Goal: Task Accomplishment & Management: Manage account settings

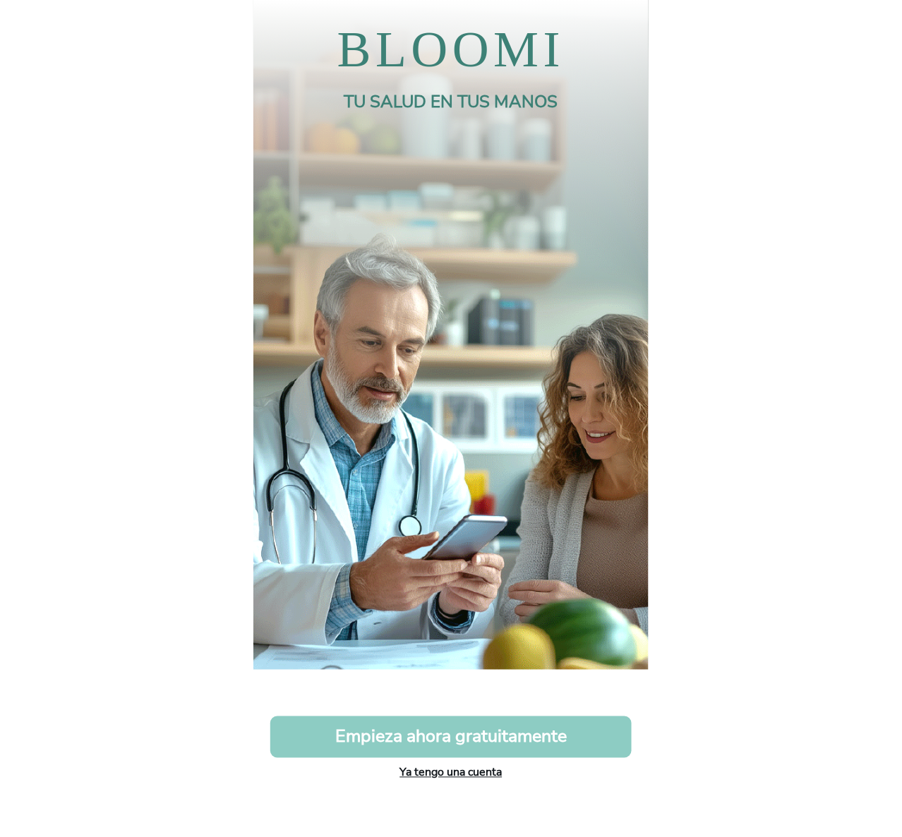
click at [480, 767] on link "Ya tengo una cuenta" at bounding box center [451, 773] width 102 height 16
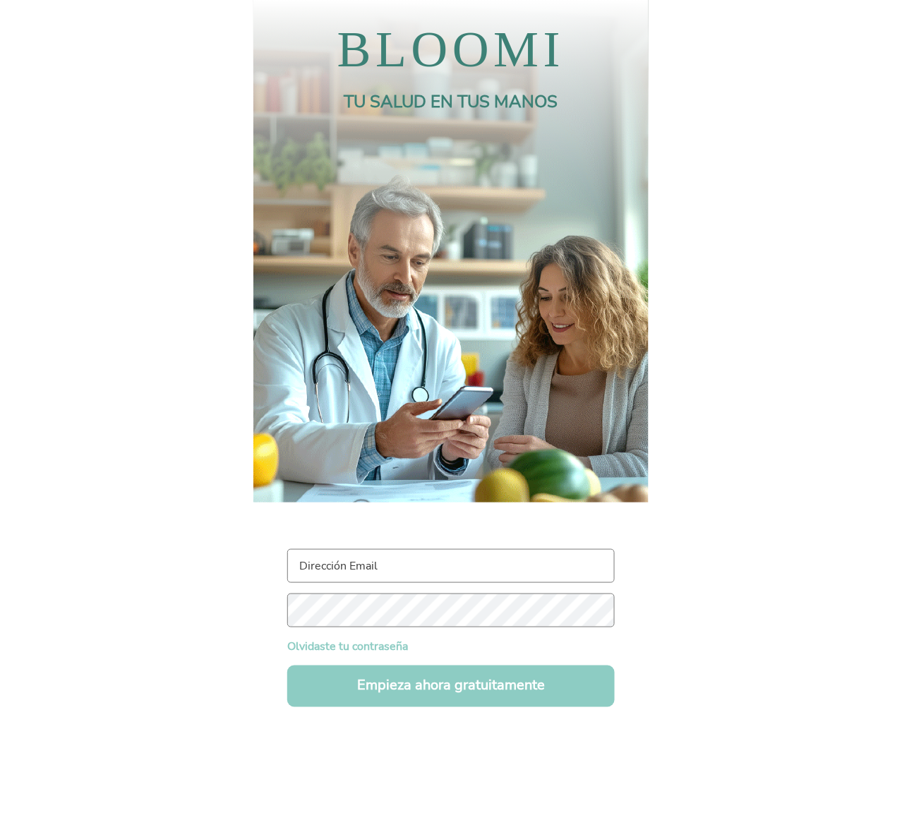
click at [439, 564] on input "text" at bounding box center [451, 566] width 328 height 34
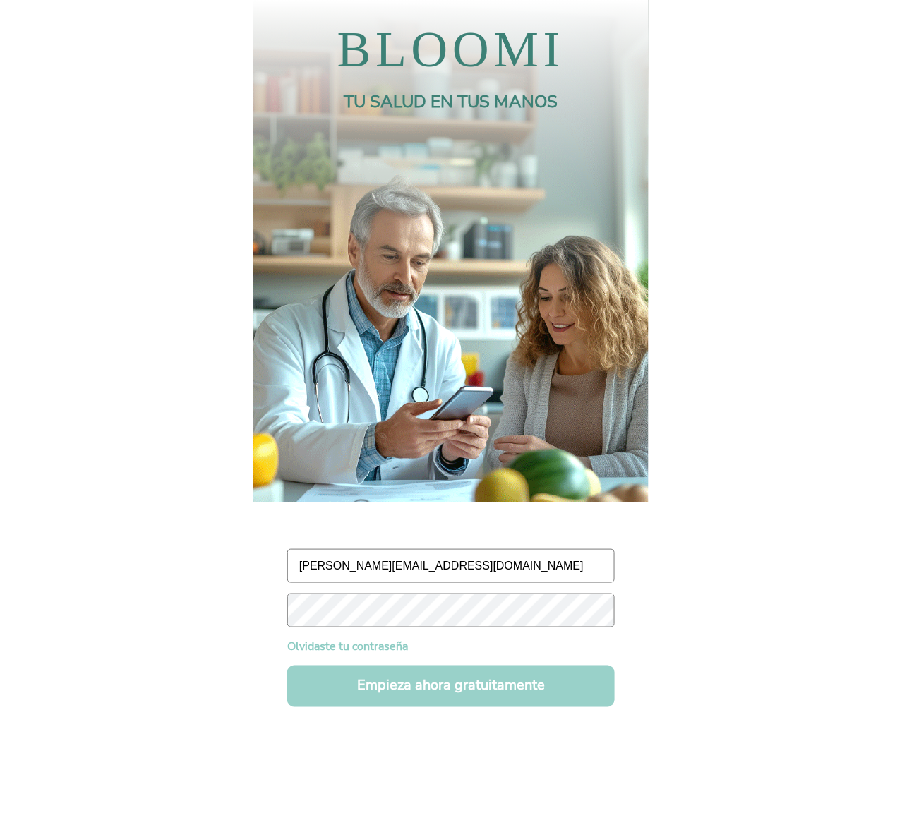
type input "maddalena.angelonii@gmail.com"
click at [339, 686] on button "Empieza ahora gratuitamente" at bounding box center [451, 687] width 328 height 42
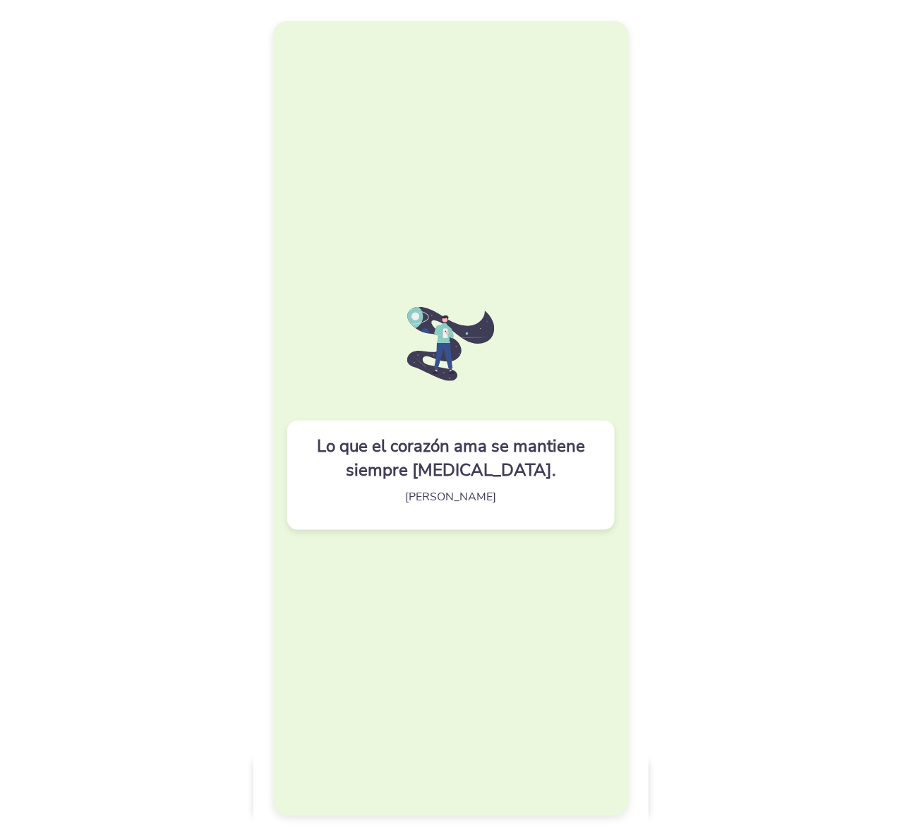
click at [452, 590] on div "Lo que el corazón ama se mantiene siempre joven. Pablo Casals" at bounding box center [451, 419] width 356 height 796
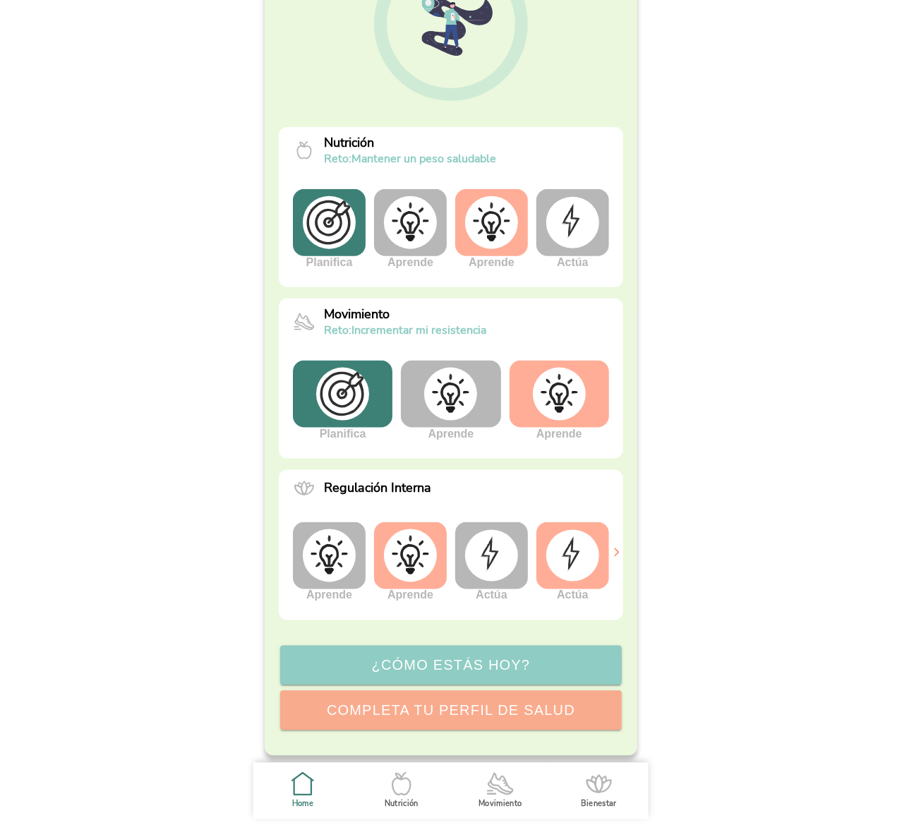
scroll to position [193, 0]
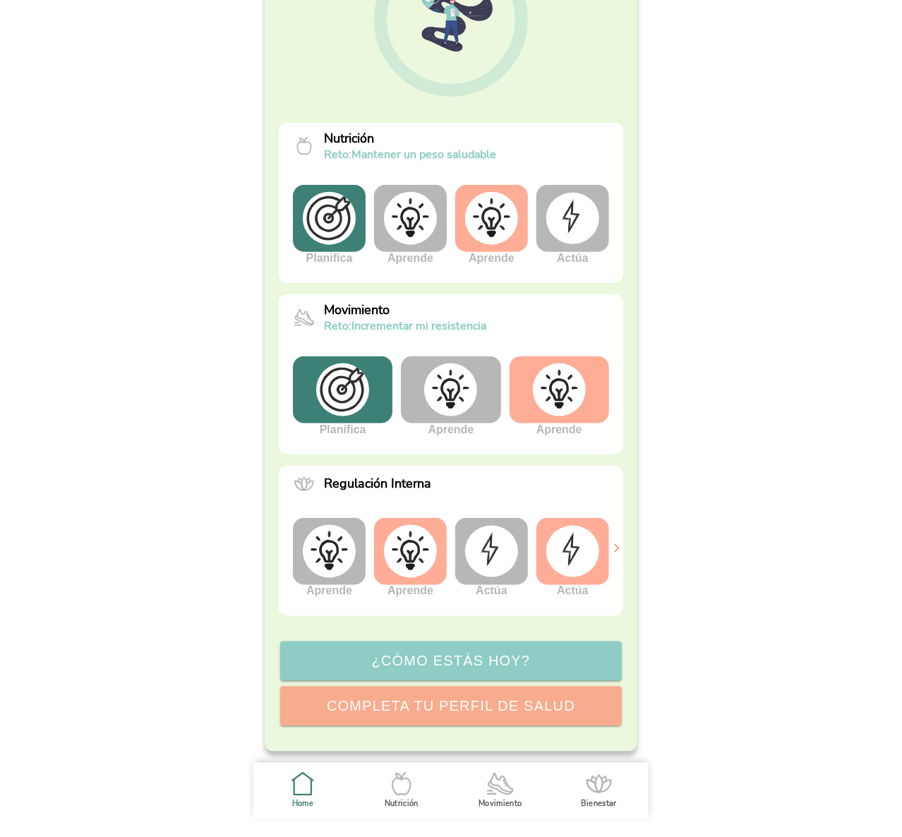
click at [411, 556] on img at bounding box center [410, 551] width 53 height 53
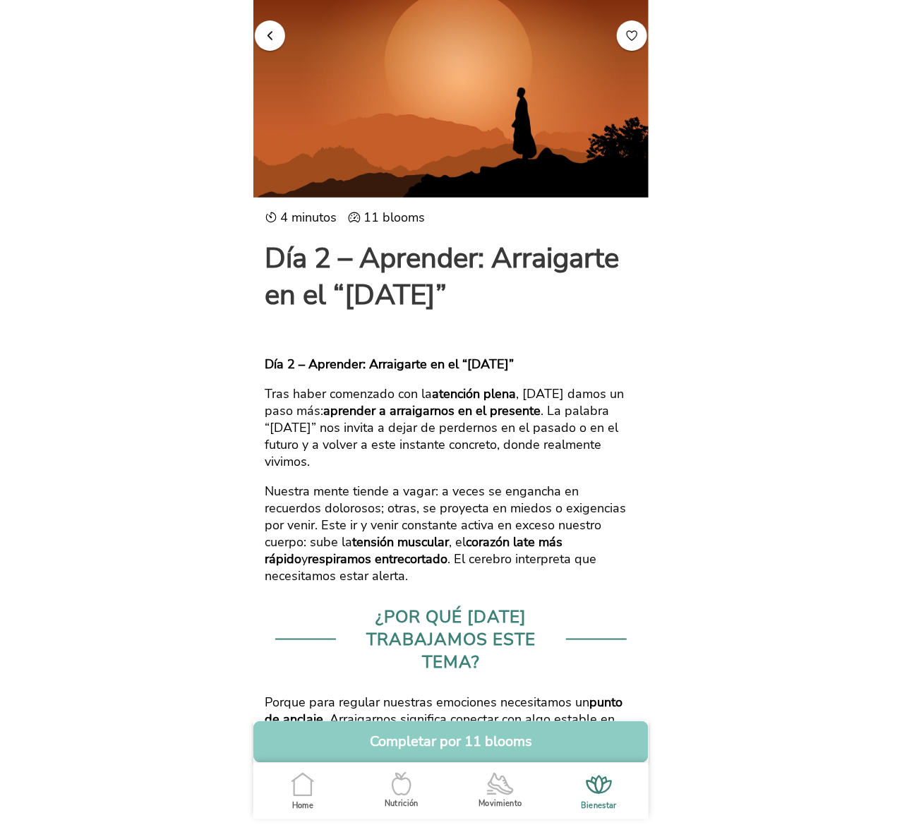
click at [263, 36] on span "button" at bounding box center [269, 34] width 13 height 13
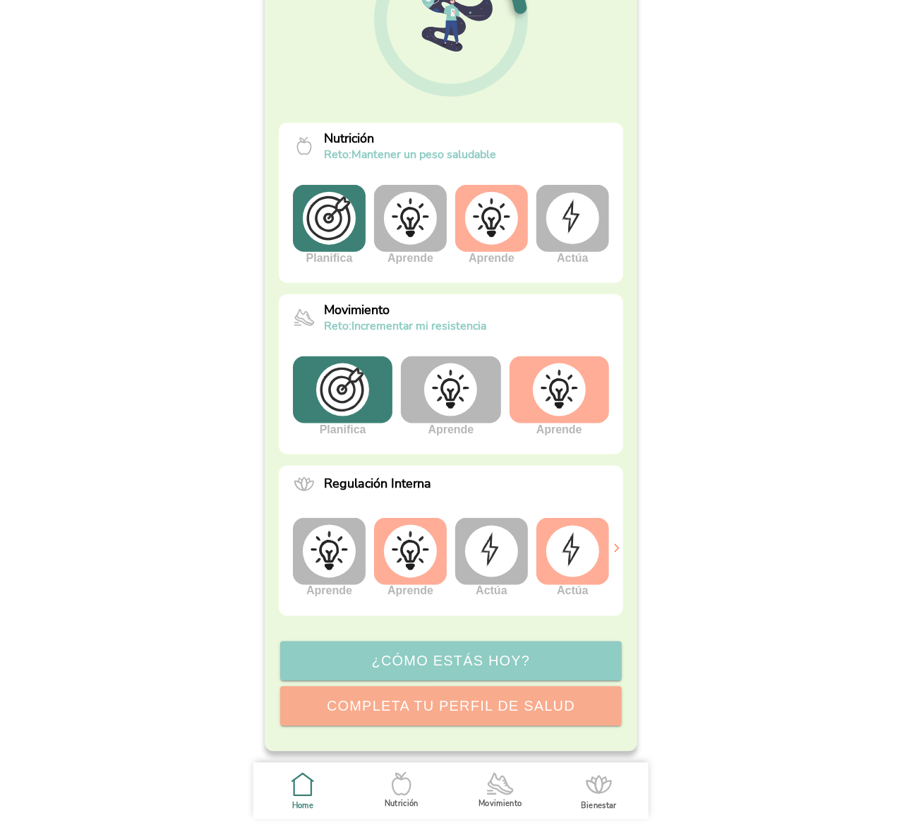
click at [323, 554] on img at bounding box center [329, 551] width 53 height 53
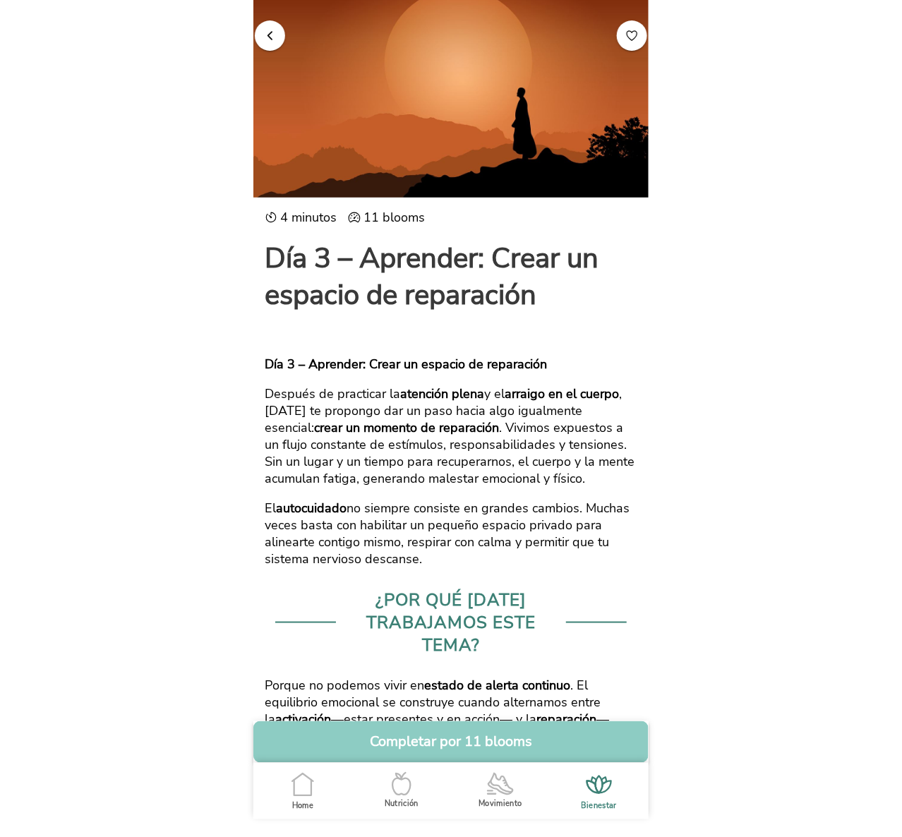
click at [263, 36] on span "button" at bounding box center [269, 34] width 13 height 13
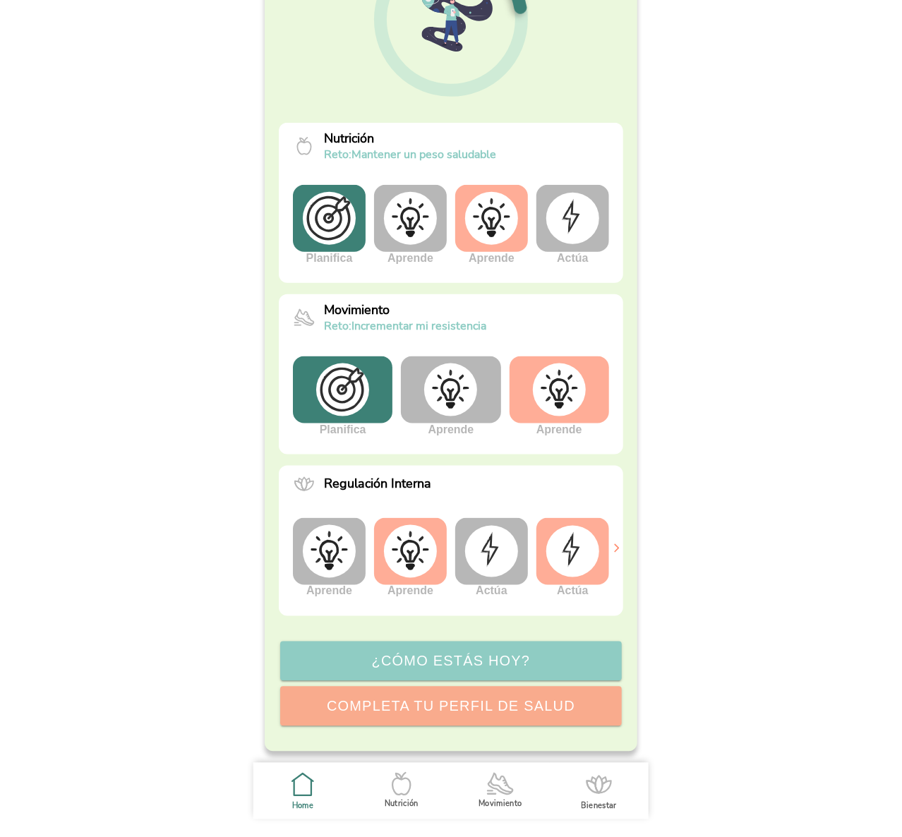
click at [483, 545] on img at bounding box center [491, 551] width 53 height 51
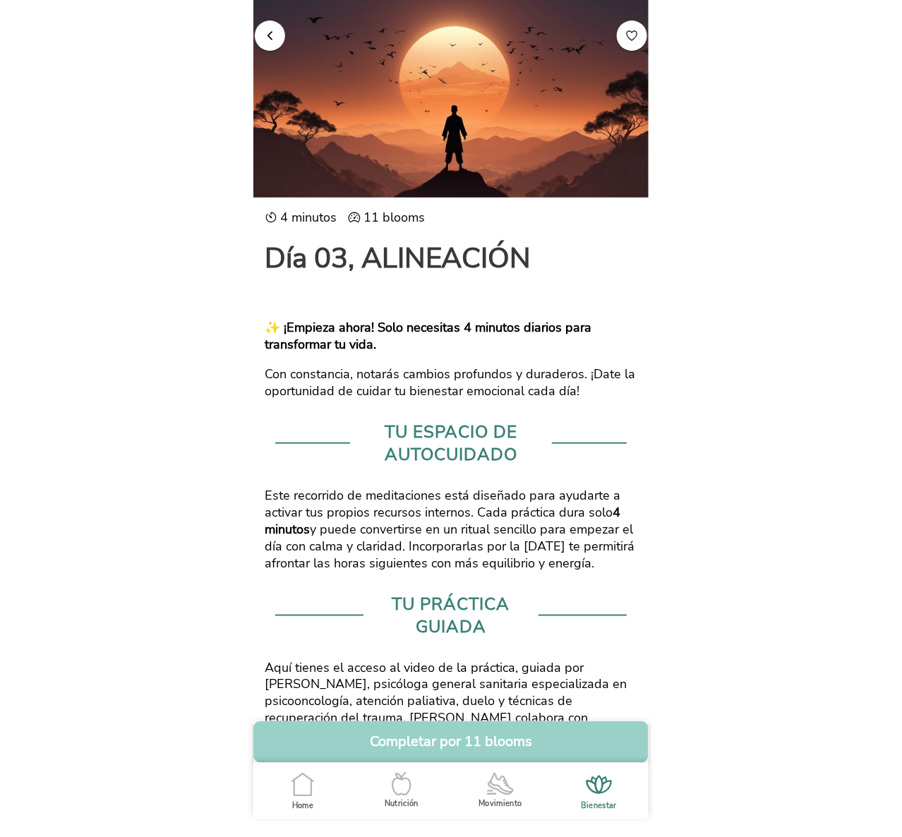
click at [394, 741] on button "Completar por 11 blooms" at bounding box center [450, 743] width 395 height 42
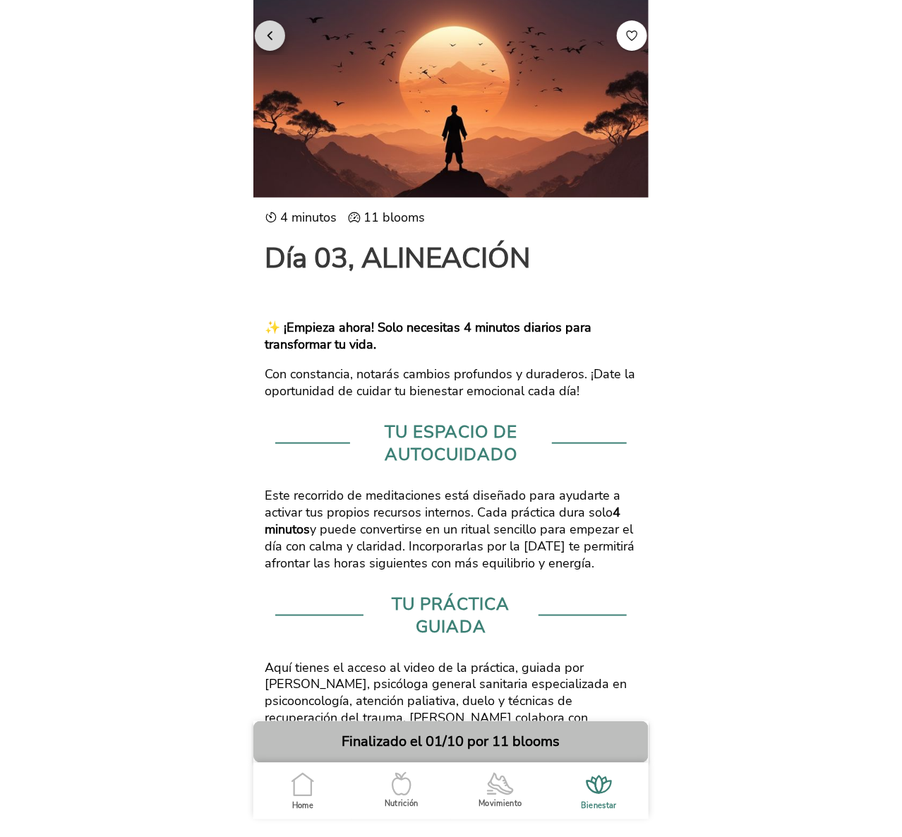
click at [266, 23] on button "button" at bounding box center [270, 35] width 30 height 30
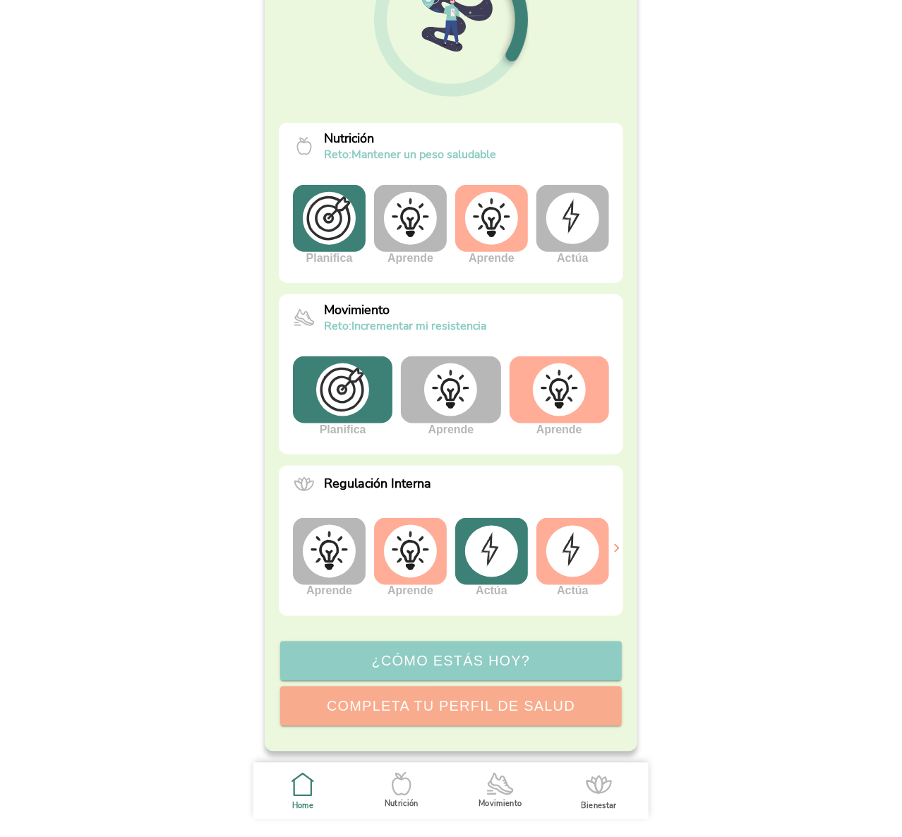
click at [323, 555] on img at bounding box center [329, 551] width 53 height 53
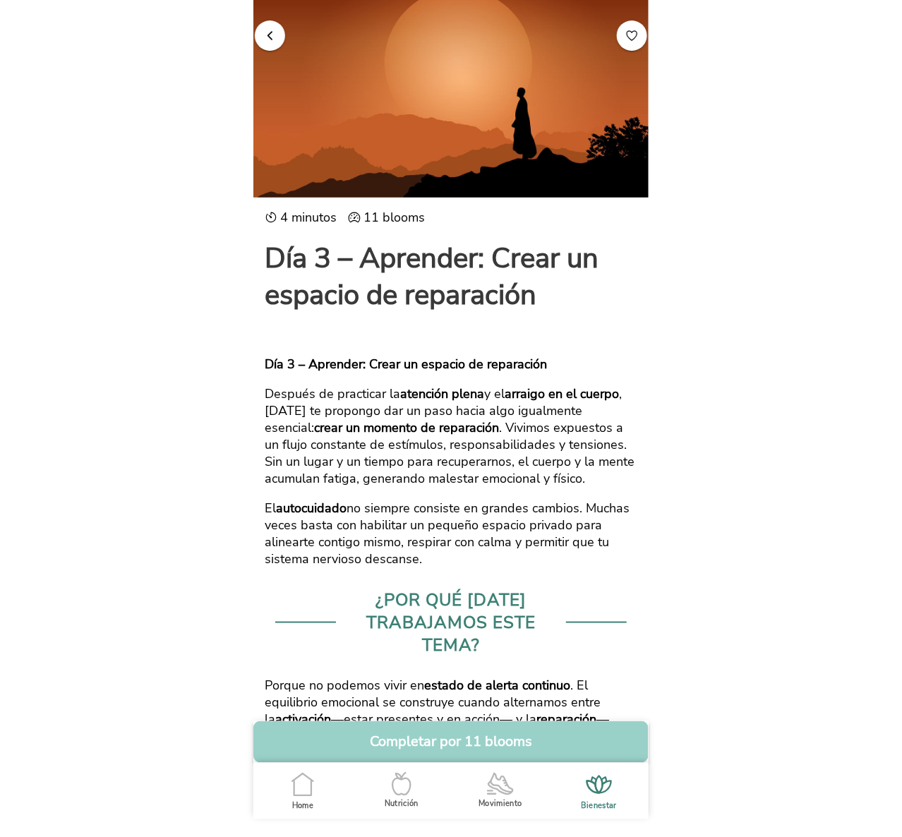
click at [388, 757] on button "Completar por 11 blooms" at bounding box center [450, 743] width 395 height 42
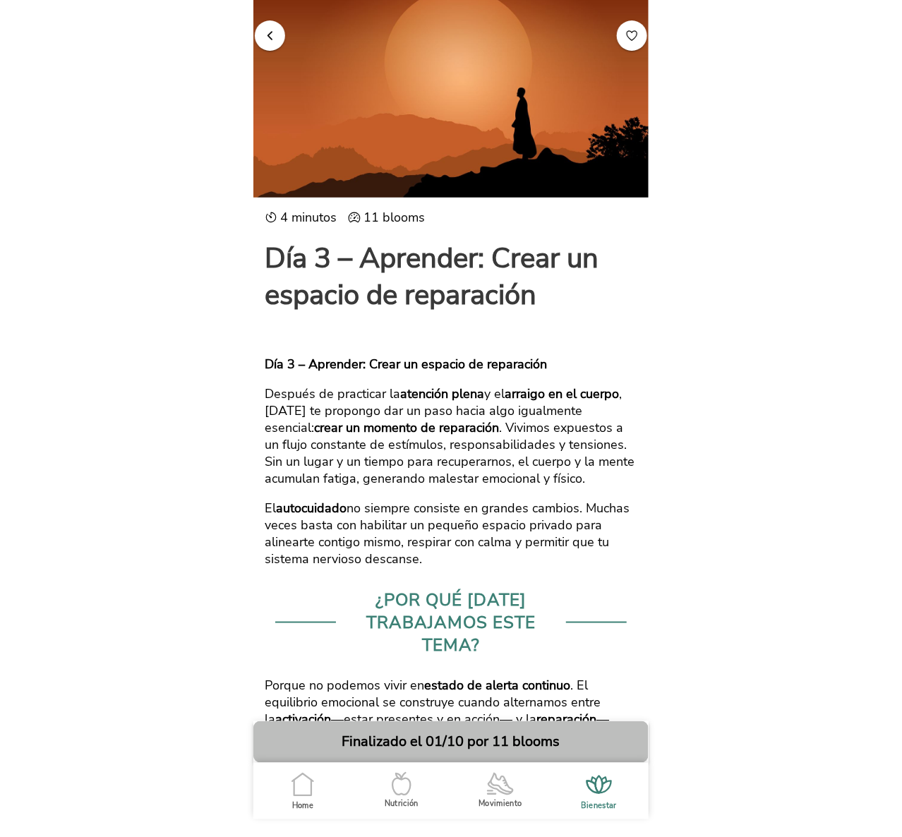
click at [266, 44] on button "button" at bounding box center [270, 35] width 30 height 30
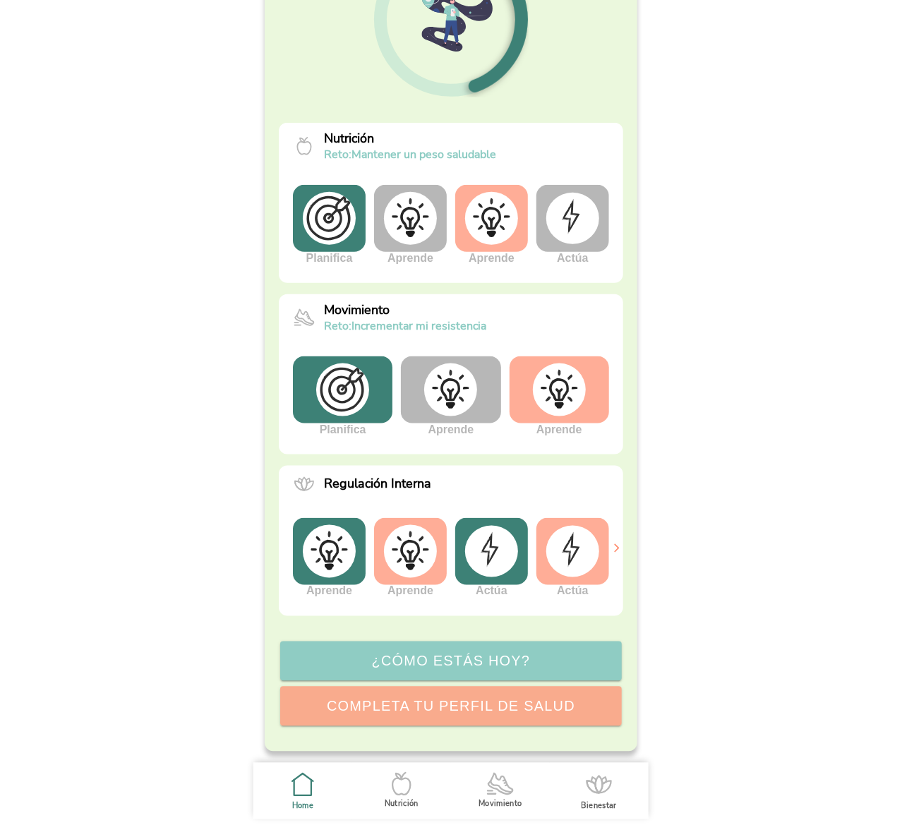
click at [559, 395] on img at bounding box center [559, 390] width 53 height 53
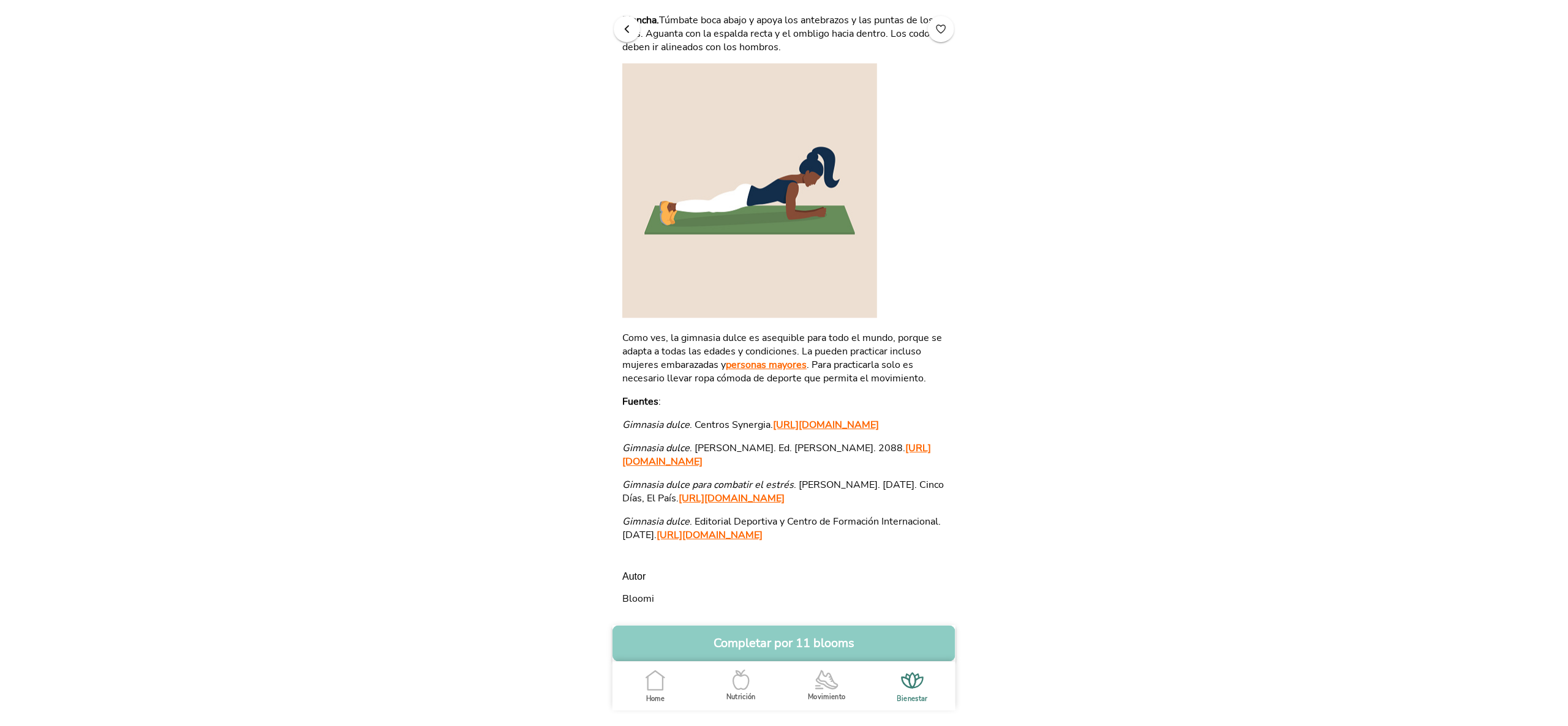
scroll to position [1733, 0]
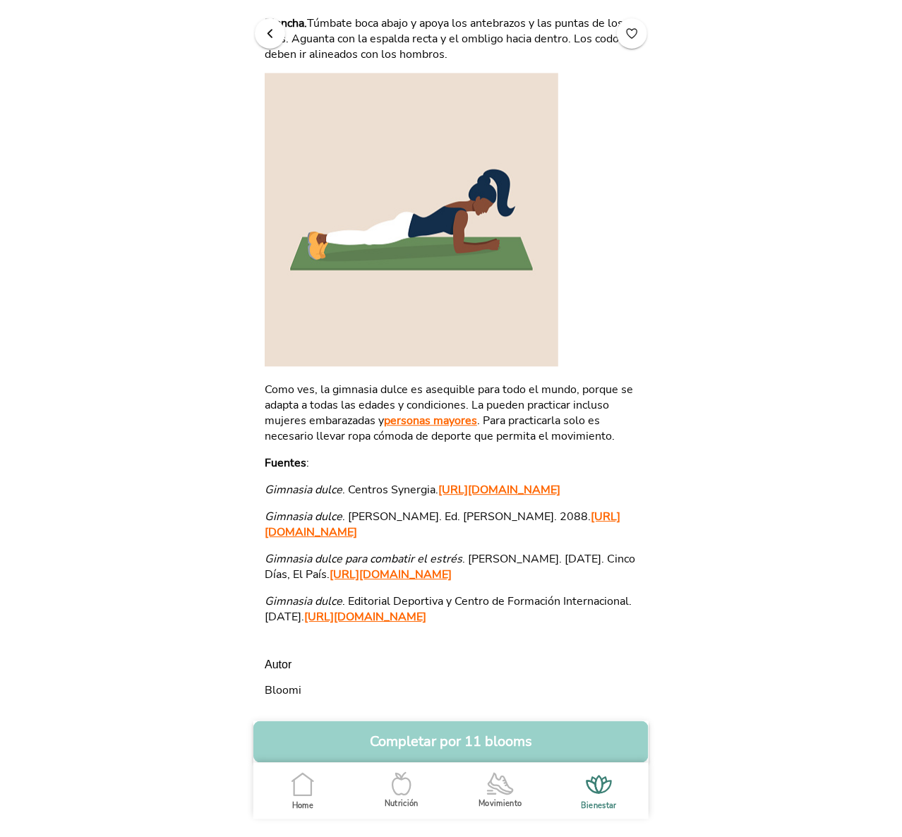
click at [504, 742] on button "Completar por 11 blooms" at bounding box center [450, 743] width 395 height 42
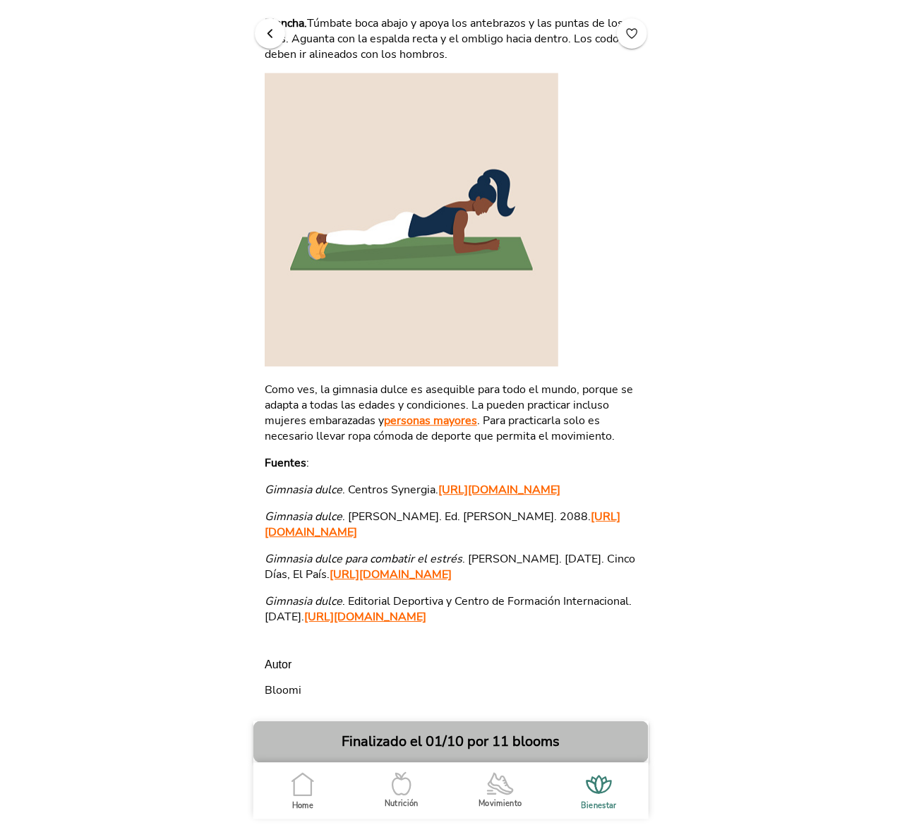
click at [263, 34] on span "button" at bounding box center [269, 33] width 13 height 13
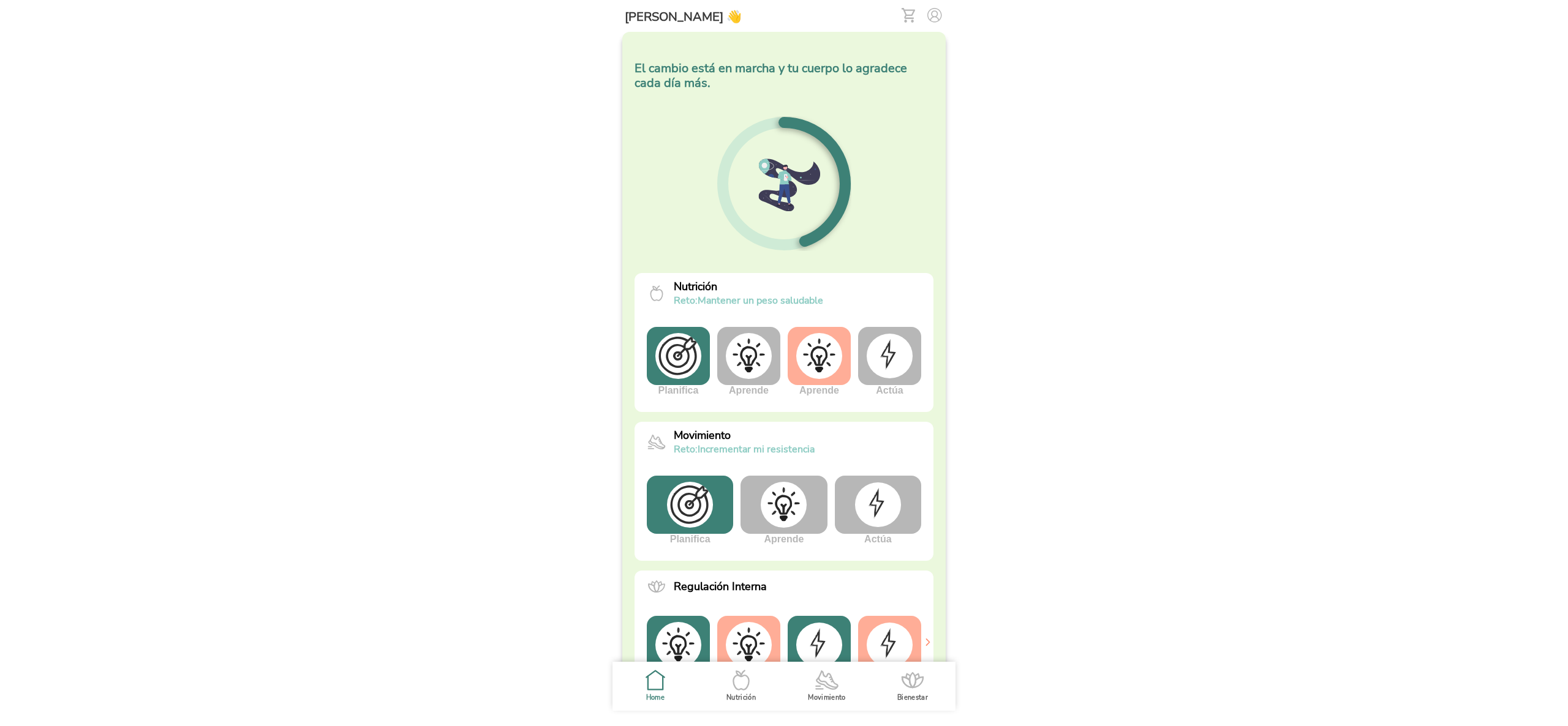
click at [868, 501] on img at bounding box center [878, 504] width 46 height 44
click at [885, 516] on div at bounding box center [878, 505] width 87 height 58
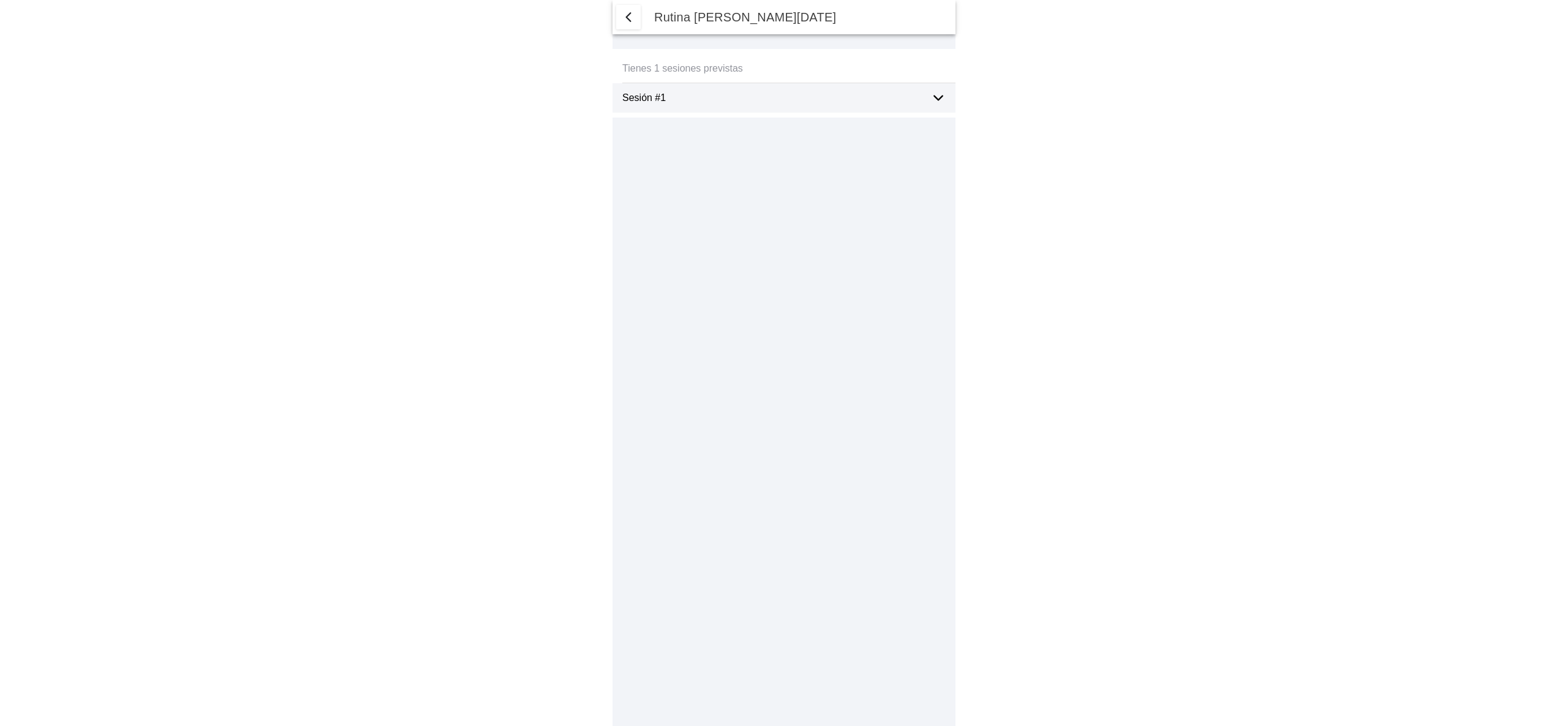
click at [934, 101] on icon at bounding box center [938, 98] width 15 height 15
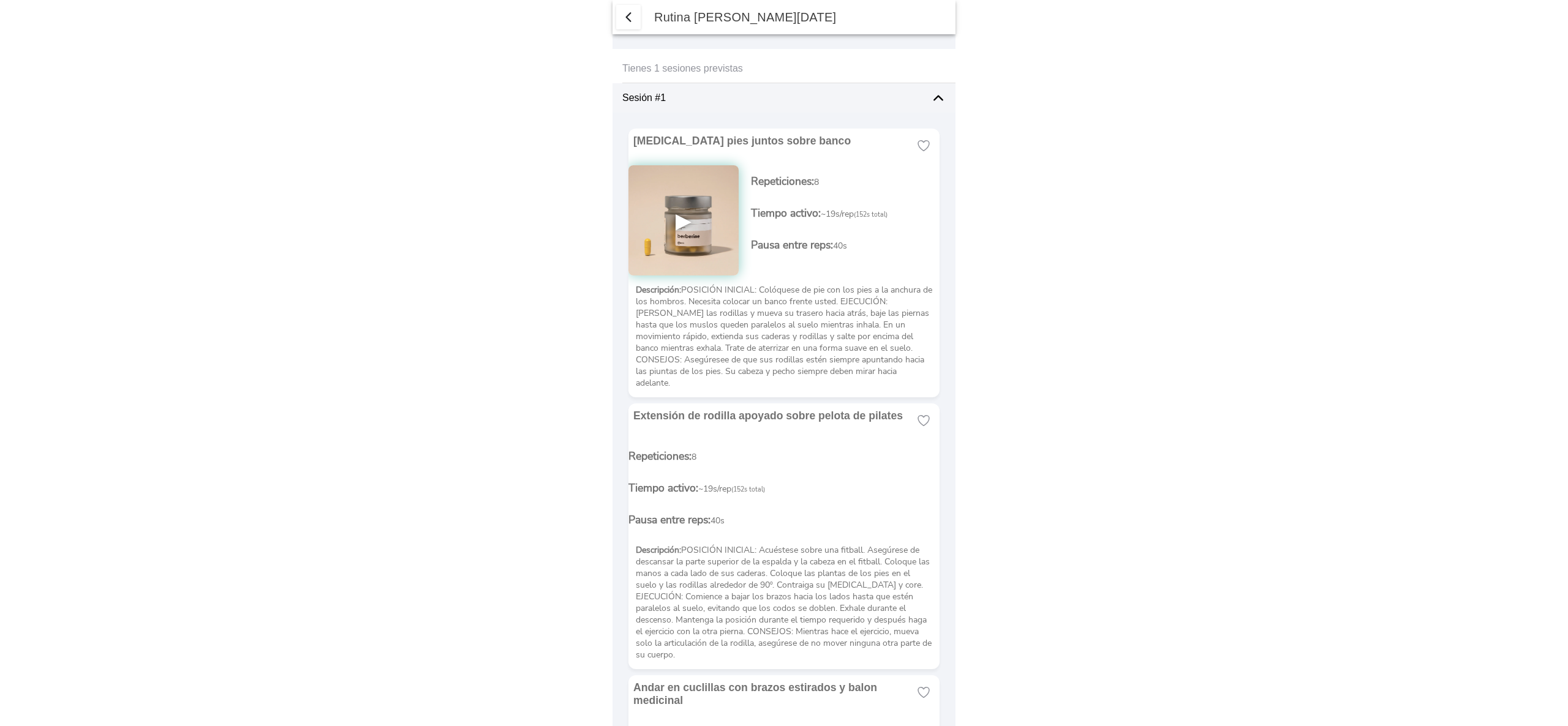
click at [931, 101] on icon at bounding box center [938, 98] width 15 height 15
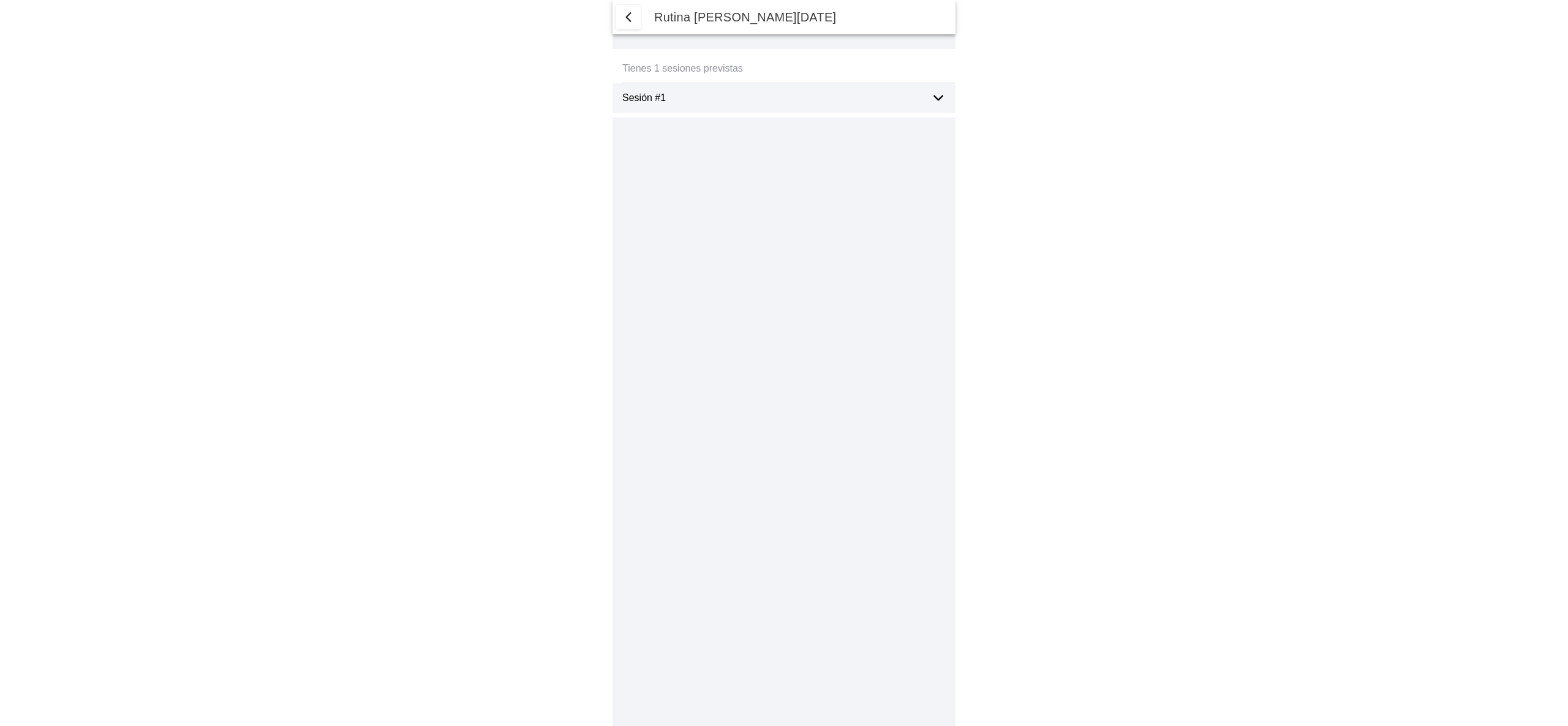
click at [930, 100] on div "Sesión #1" at bounding box center [788, 98] width 333 height 29
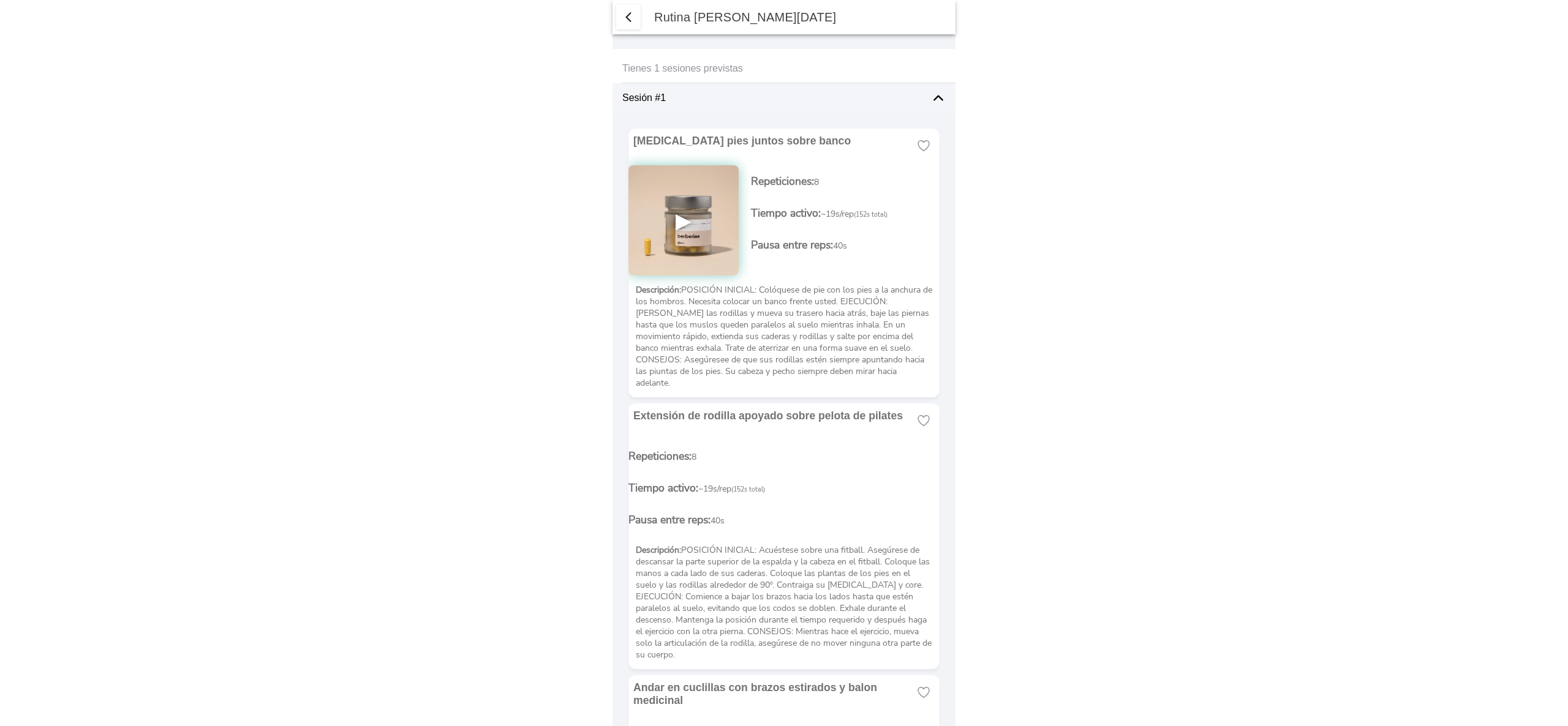
click at [630, 21] on span "button" at bounding box center [628, 16] width 15 height 15
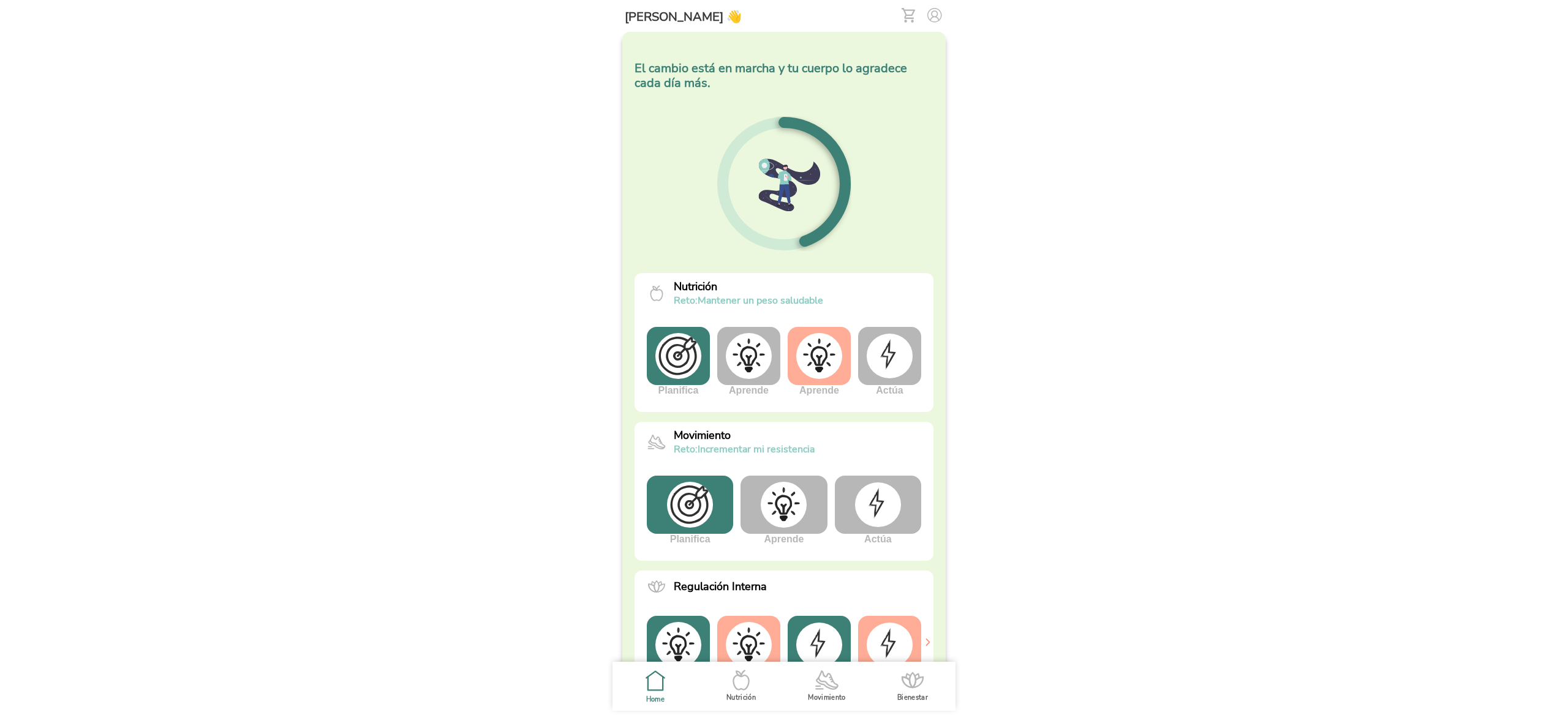
click at [866, 499] on img at bounding box center [878, 504] width 46 height 44
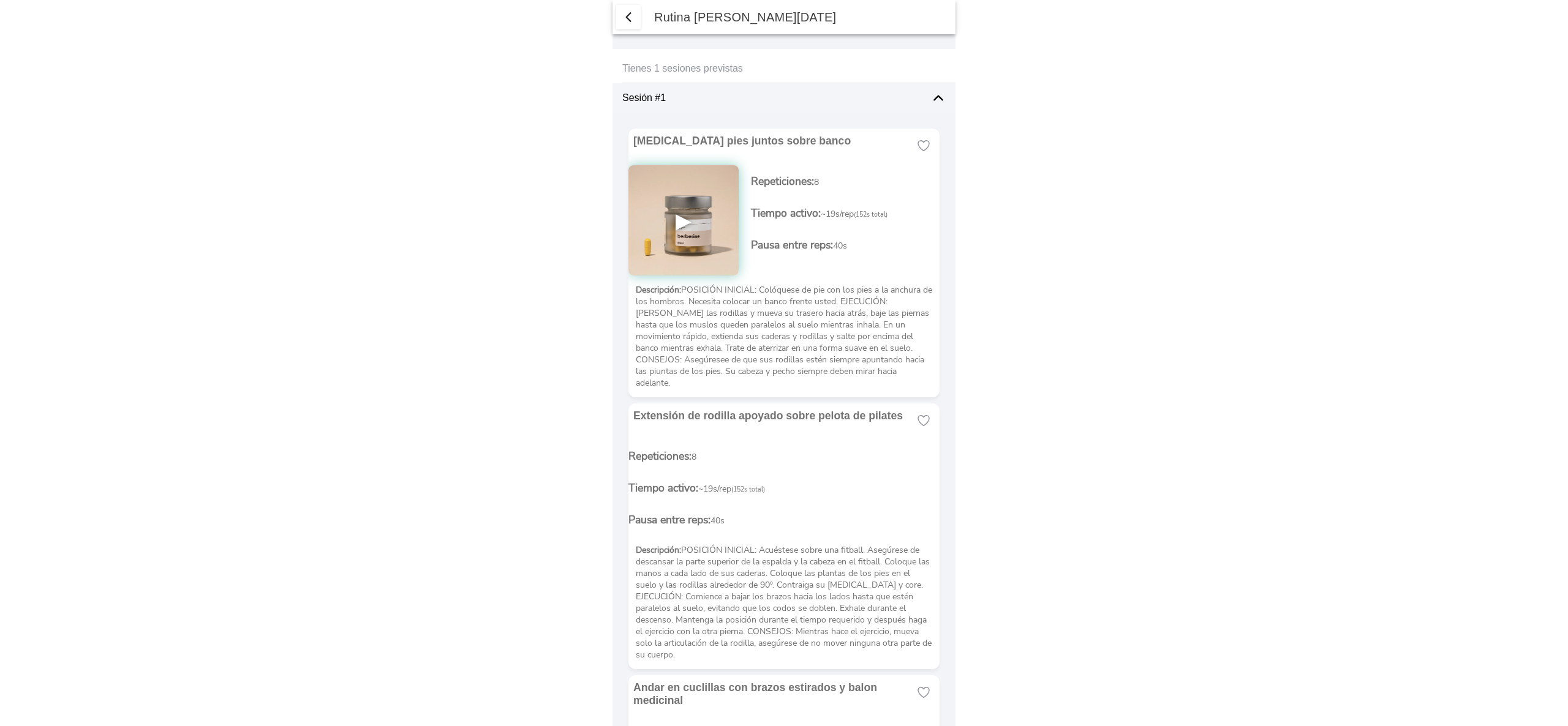
click at [914, 89] on div "Sesión #1" at bounding box center [788, 98] width 333 height 29
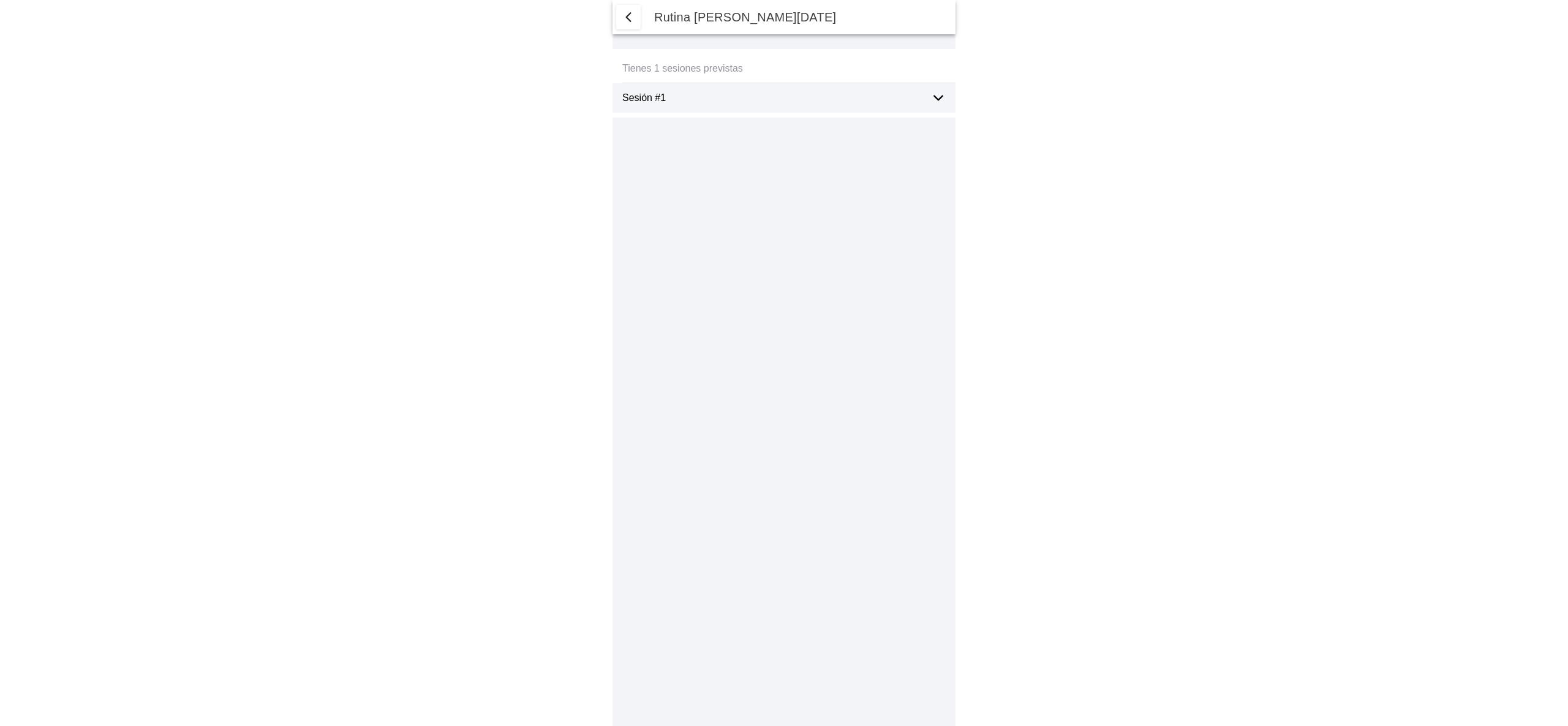
click at [624, 19] on span "button" at bounding box center [628, 16] width 15 height 15
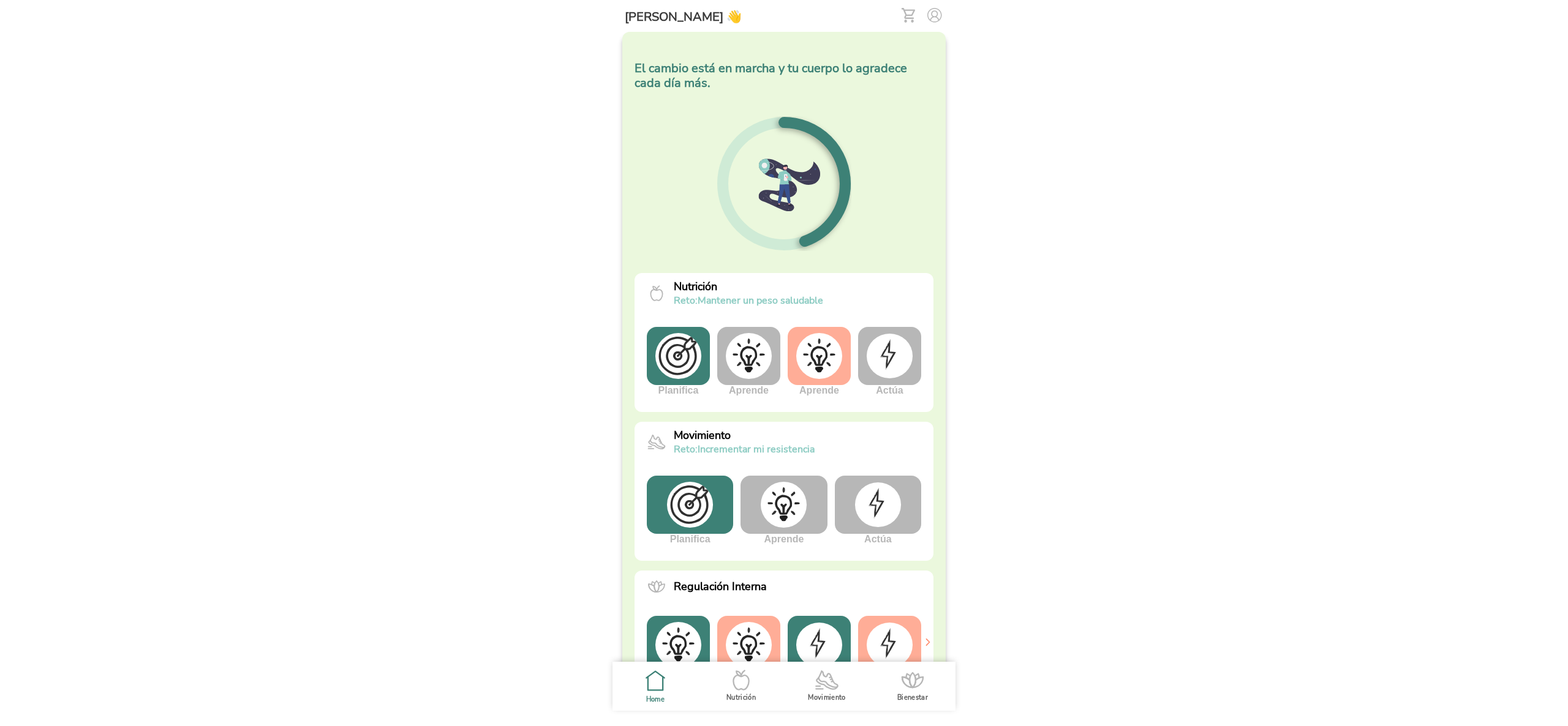
click at [879, 497] on img at bounding box center [878, 504] width 46 height 44
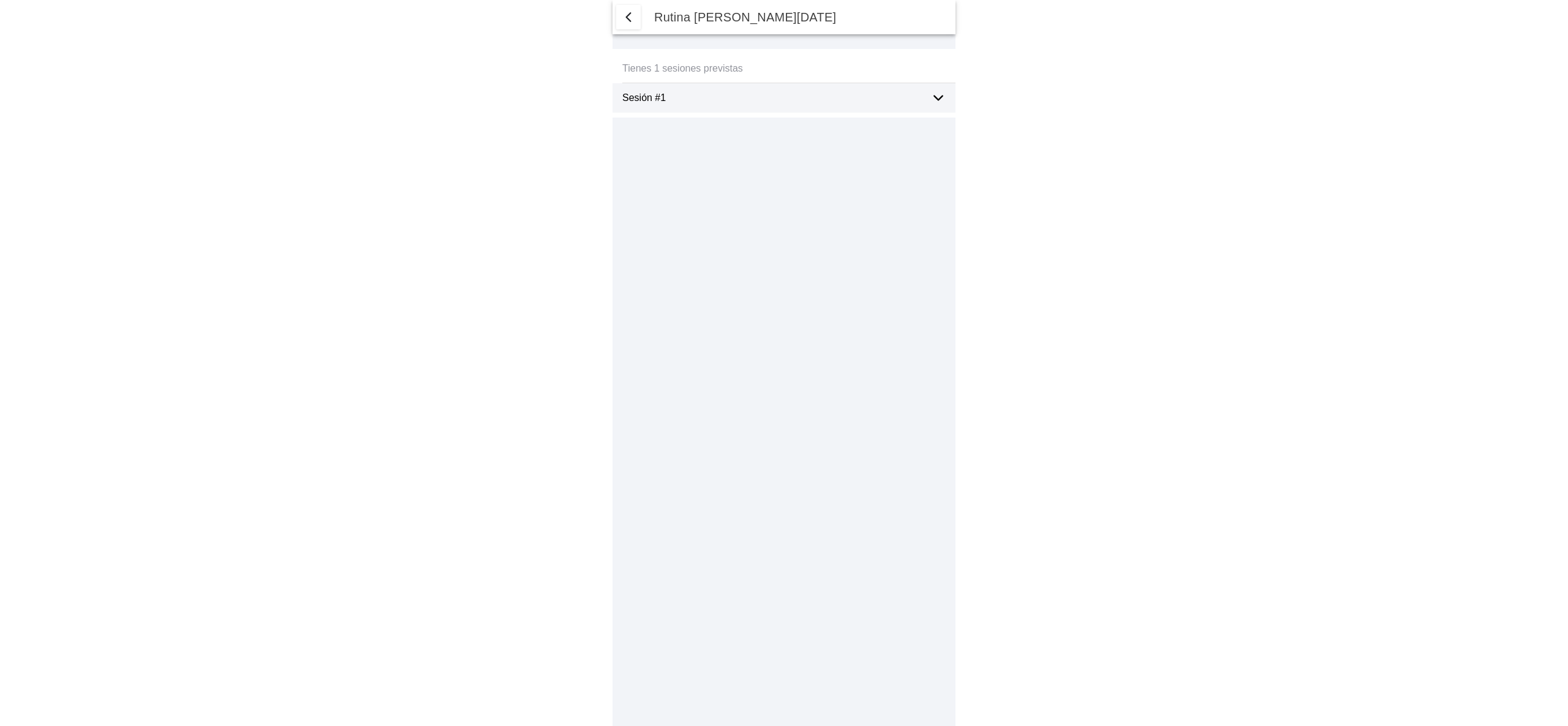
click at [943, 101] on icon at bounding box center [938, 98] width 15 height 15
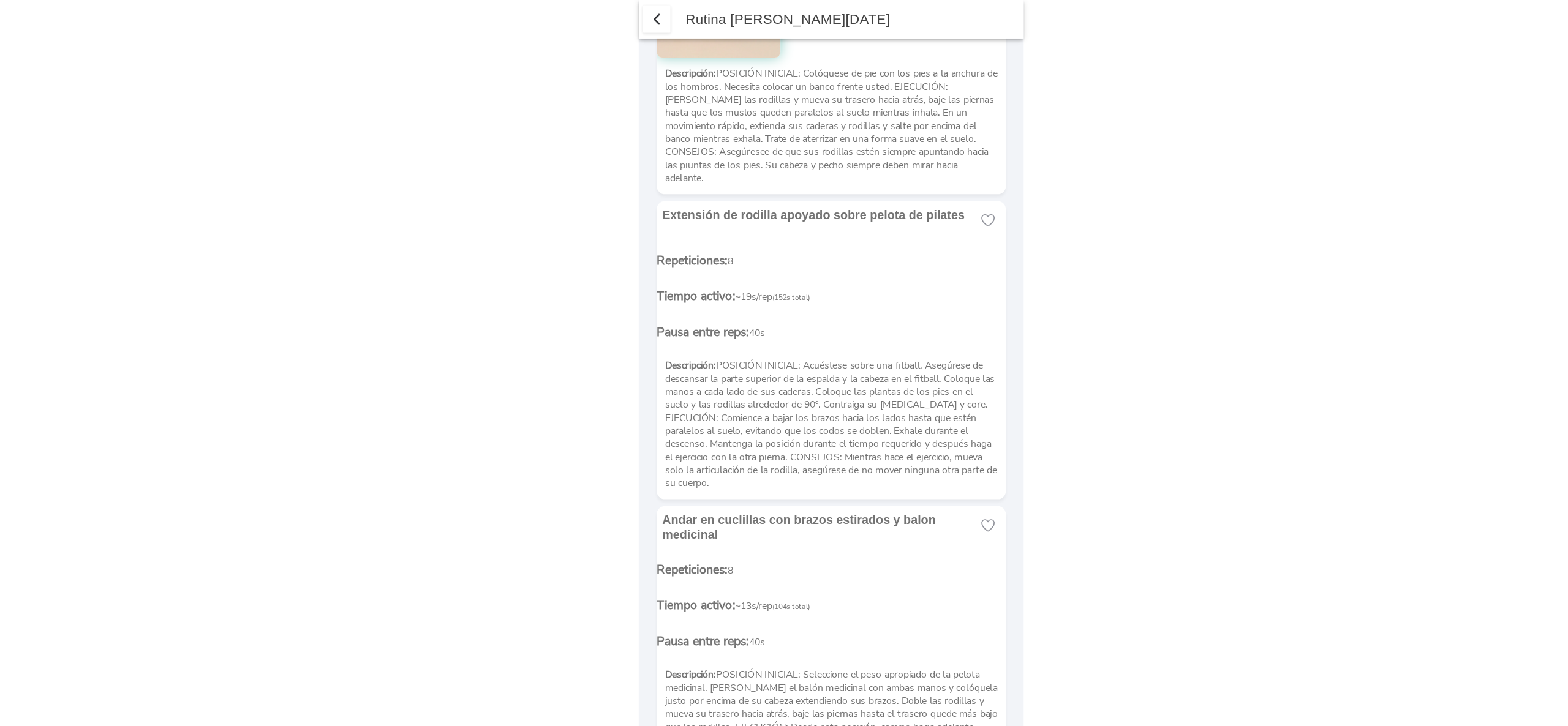
scroll to position [224, 0]
click at [748, 374] on p "Descripción: POSICIÓN INICIAL: Acuéstese sobre una fitball. Asegúrese de descan…" at bounding box center [784, 379] width 297 height 116
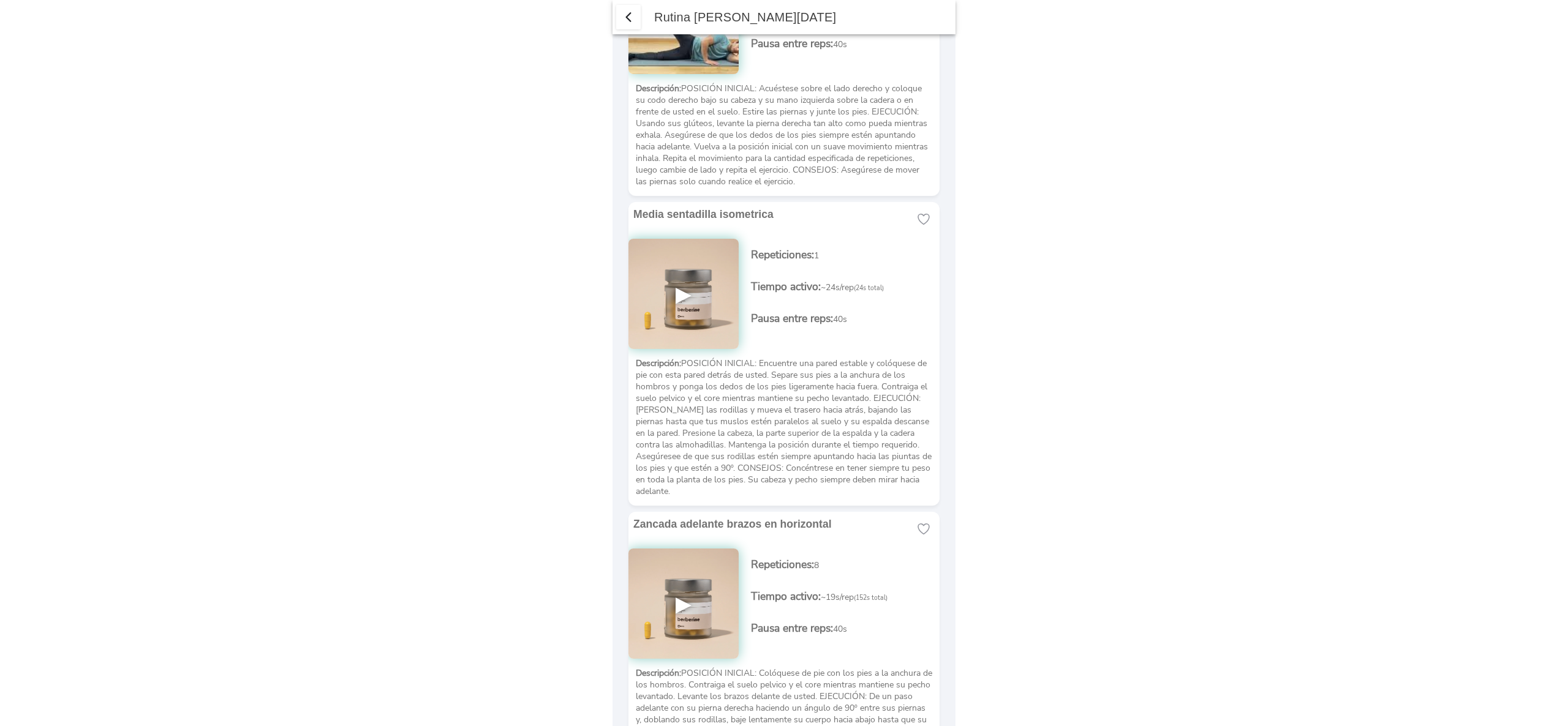
scroll to position [3320, 0]
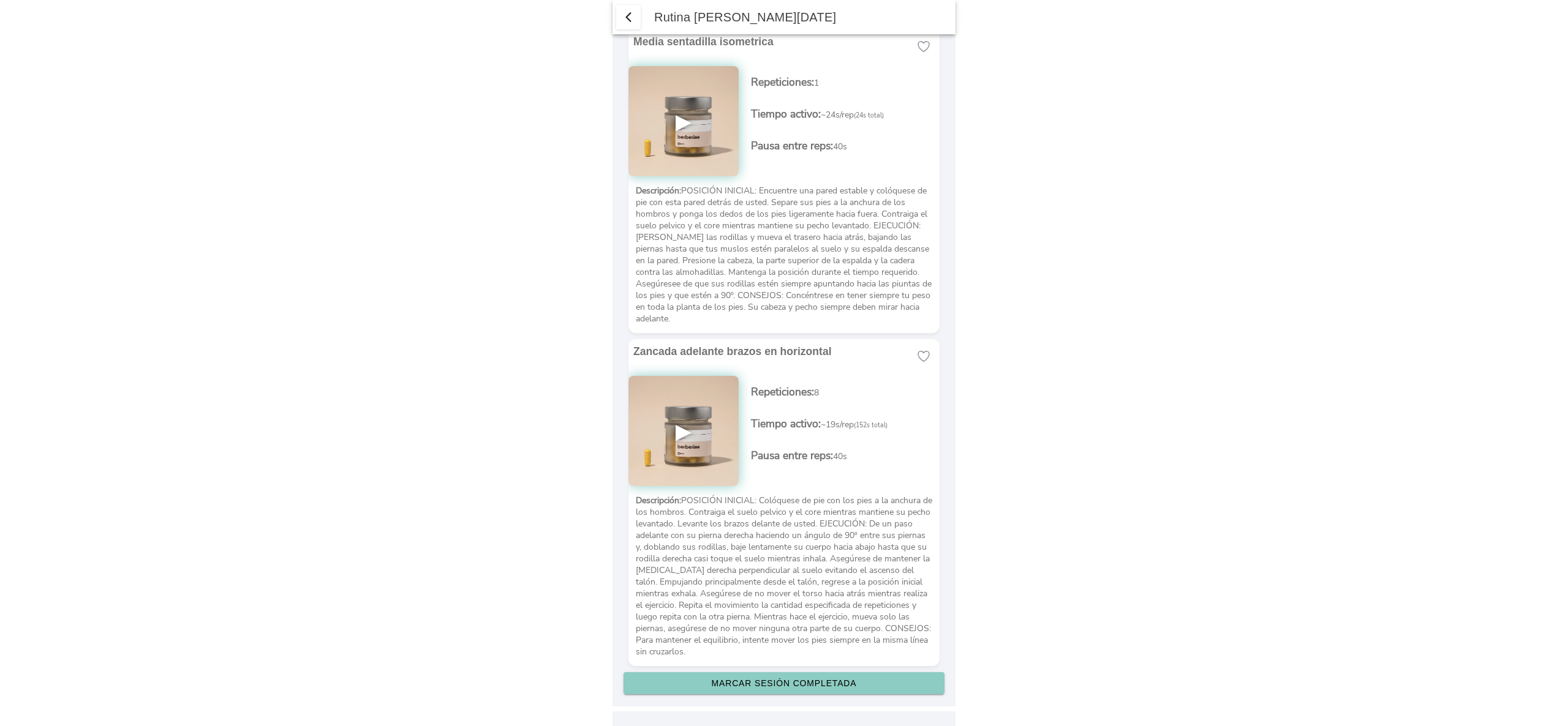
click at [807, 689] on button "Marcar sesión completada" at bounding box center [784, 683] width 321 height 22
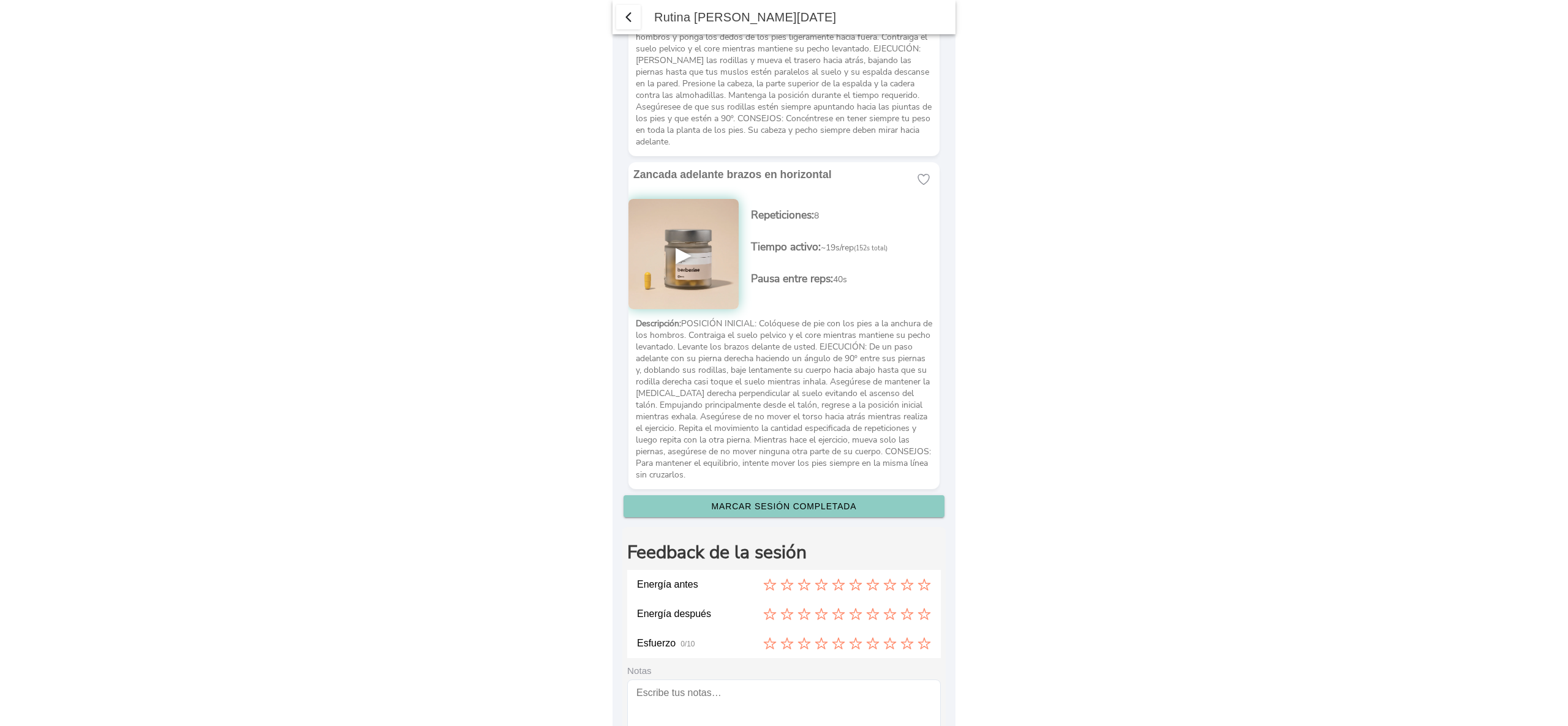
scroll to position [3636, 0]
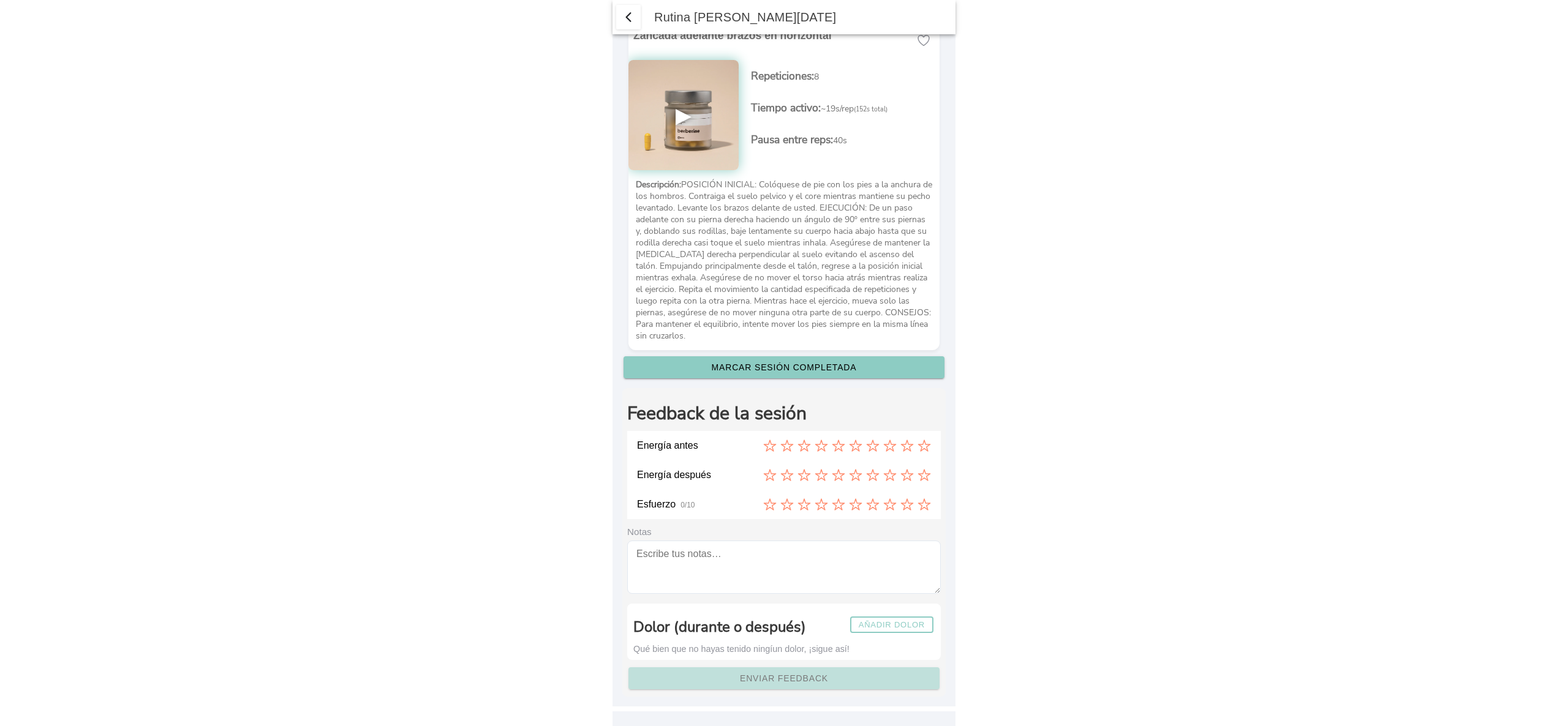
click at [815, 509] on icon at bounding box center [820, 504] width 11 height 11
click at [781, 477] on icon at bounding box center [786, 475] width 11 height 11
click at [829, 453] on div at bounding box center [846, 446] width 167 height 14
click at [849, 445] on icon at bounding box center [854, 446] width 11 height 11
click at [918, 509] on icon at bounding box center [924, 505] width 14 height 14
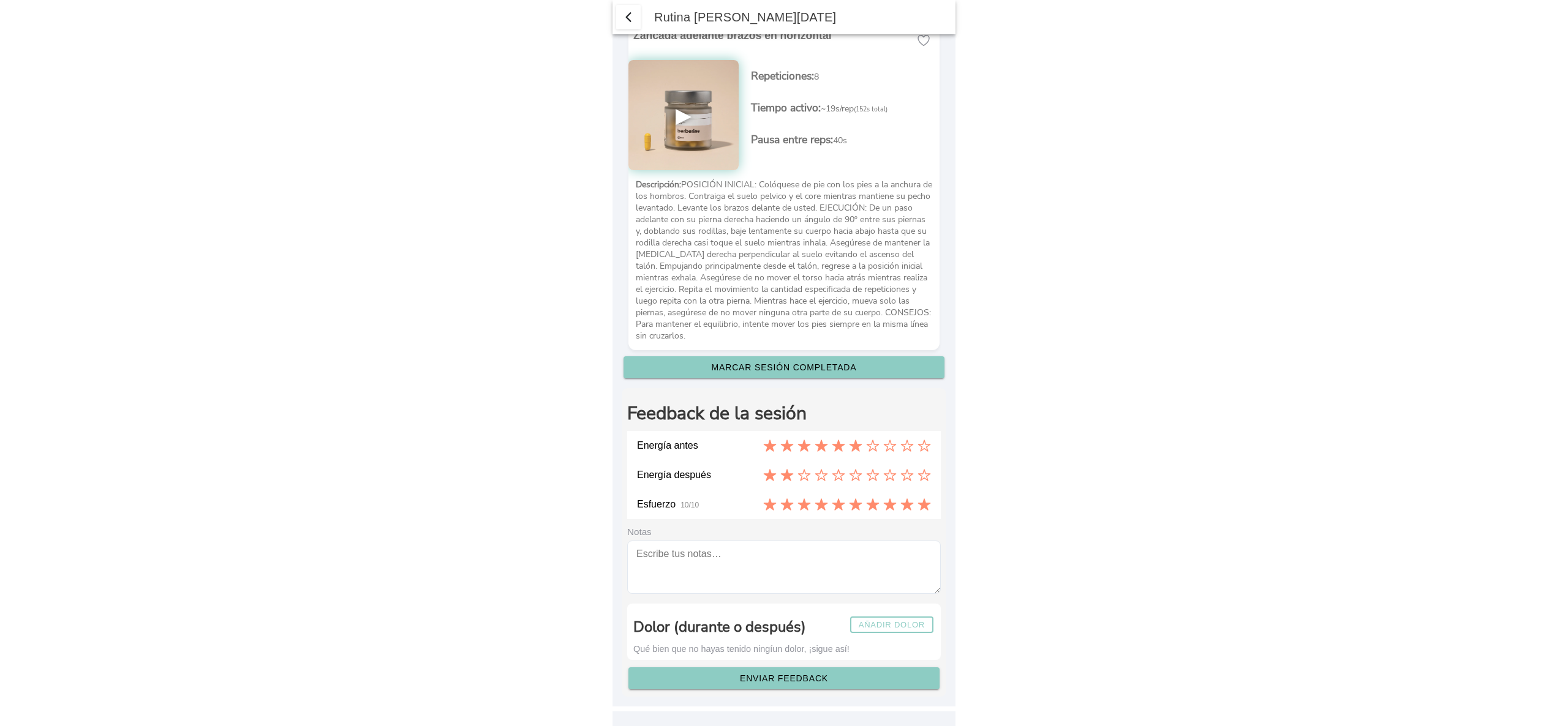
click at [918, 446] on icon at bounding box center [924, 446] width 14 height 14
click at [781, 450] on icon at bounding box center [787, 445] width 13 height 11
click at [787, 570] on textarea at bounding box center [784, 566] width 314 height 53
type textarea "ziza"
click at [0, 0] on slot "Enviar feedback" at bounding box center [0, 0] width 0 height 0
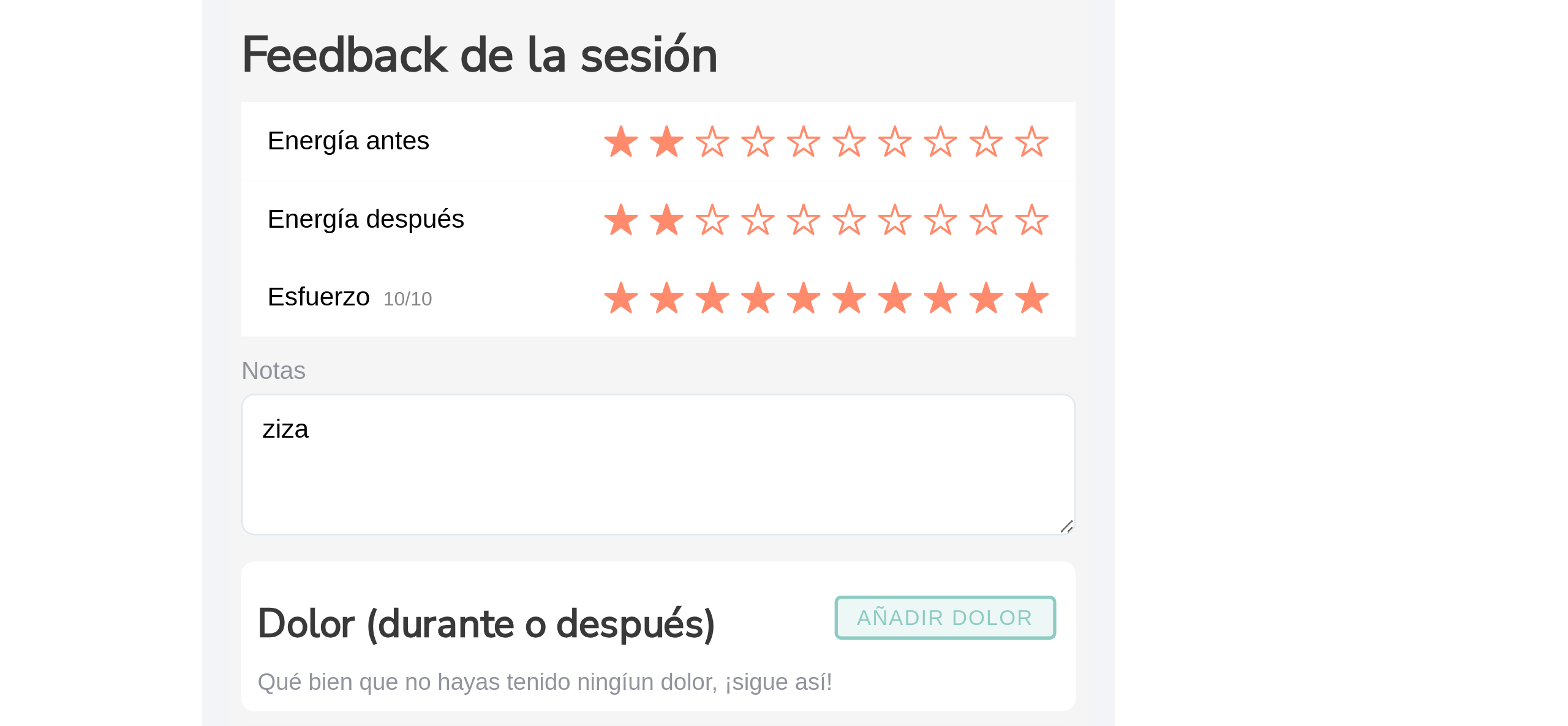
click at [0, 0] on slot "Añadir dolor" at bounding box center [0, 0] width 0 height 0
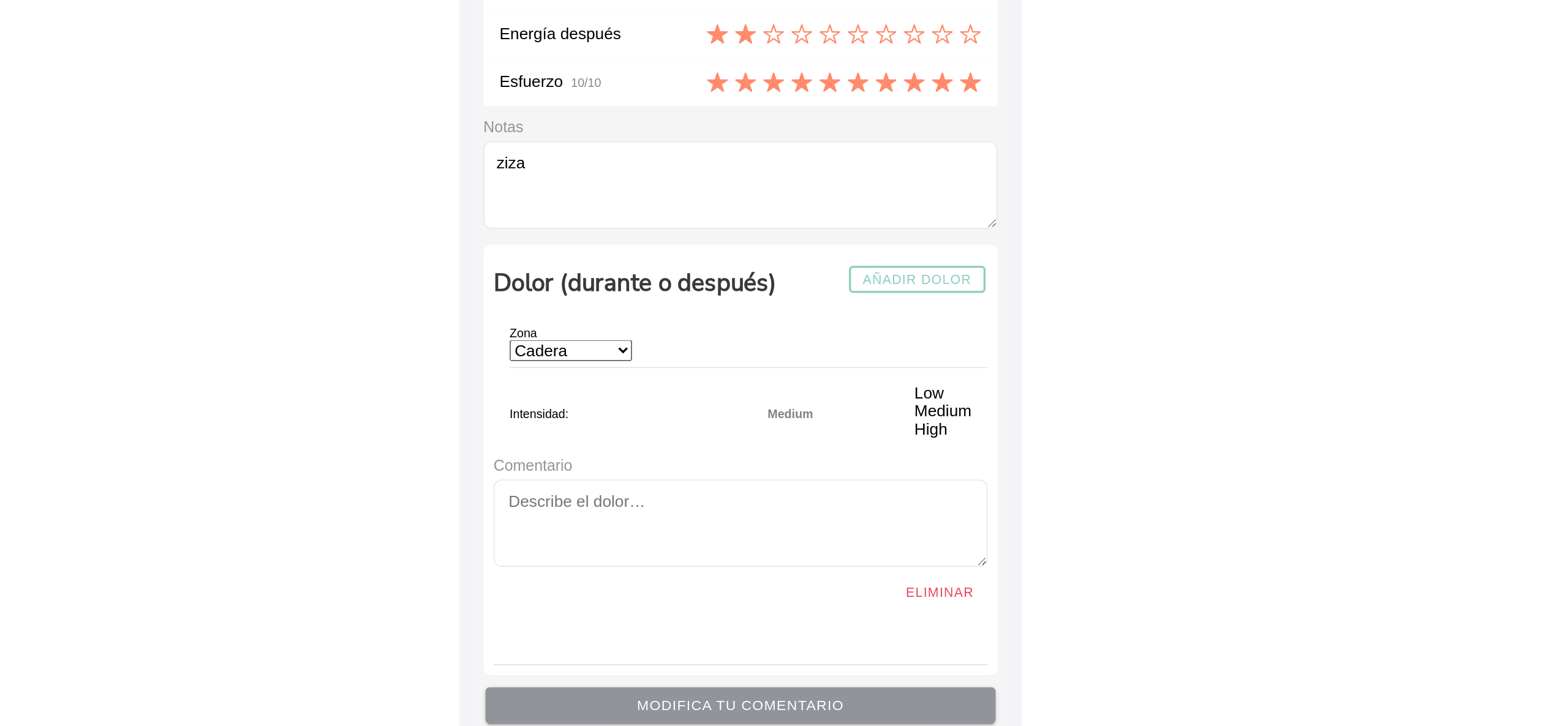
scroll to position [3844, 0]
click at [718, 459] on select "Cadera Cervicales Codo/Muñeca Dorsales Hombro Lumbares Rodilla Tobillo/Pie" at bounding box center [680, 461] width 75 height 13
select select "3"
click at [643, 455] on select "Cadera Cervicales Codo/Muñeca Dorsales Hombro Lumbares Rodilla Tobillo/Pie" at bounding box center [680, 461] width 75 height 13
click at [645, 498] on span "Intensidad:" at bounding box center [661, 501] width 36 height 9
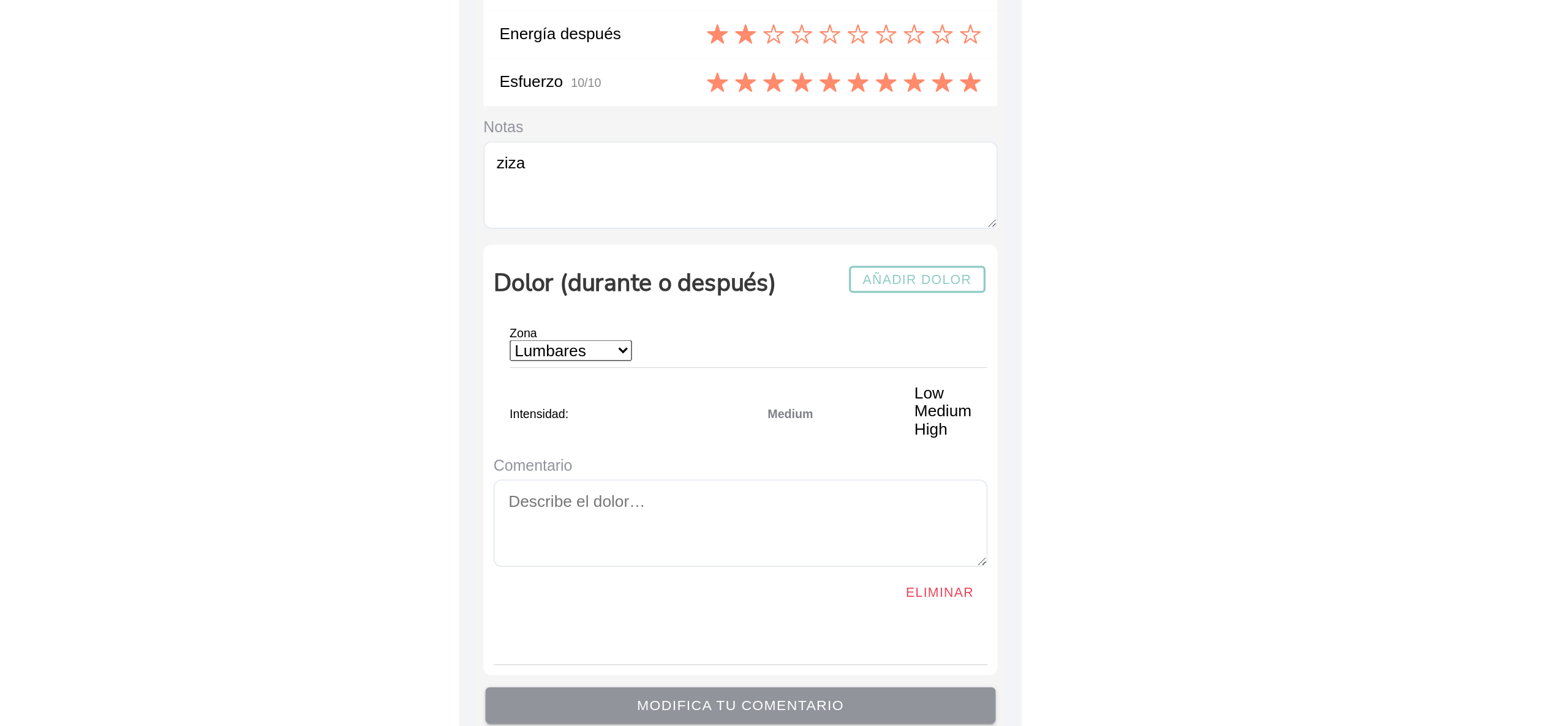
click at [800, 499] on span "Medium" at bounding box center [814, 501] width 28 height 9
click at [890, 487] on ion-label "Low" at bounding box center [907, 487] width 35 height 11
click at [890, 499] on ion-label "Medium" at bounding box center [907, 499] width 35 height 11
click at [890, 509] on ion-label "High" at bounding box center [907, 510] width 35 height 11
click at [847, 562] on textarea "To enrich screen reader interactions, please activate Accessibility in Grammarl…" at bounding box center [783, 566] width 301 height 53
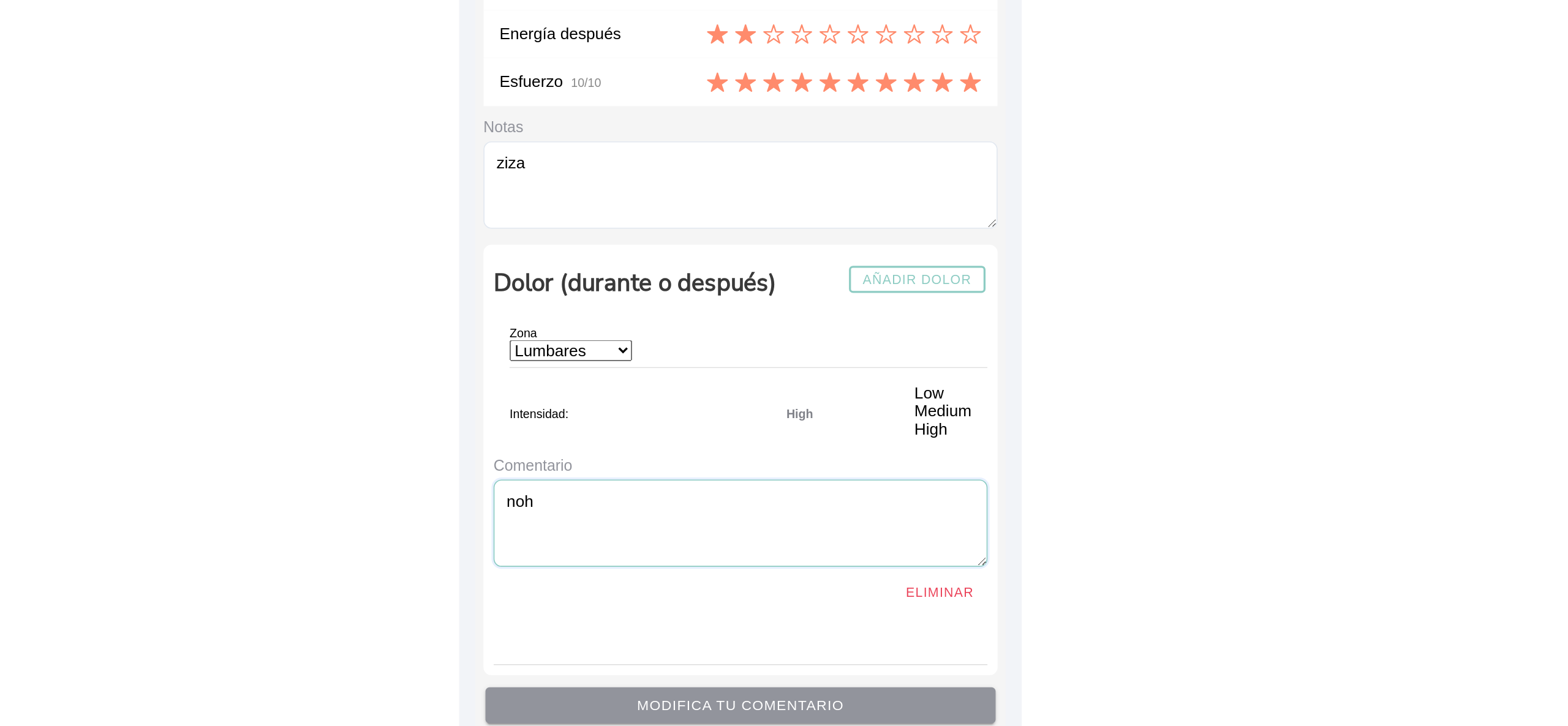
click at [790, 618] on div "Eliminar" at bounding box center [783, 610] width 301 height 22
type textarea "noh"
click at [0, 0] on slot "Eliminar" at bounding box center [0, 0] width 0 height 0
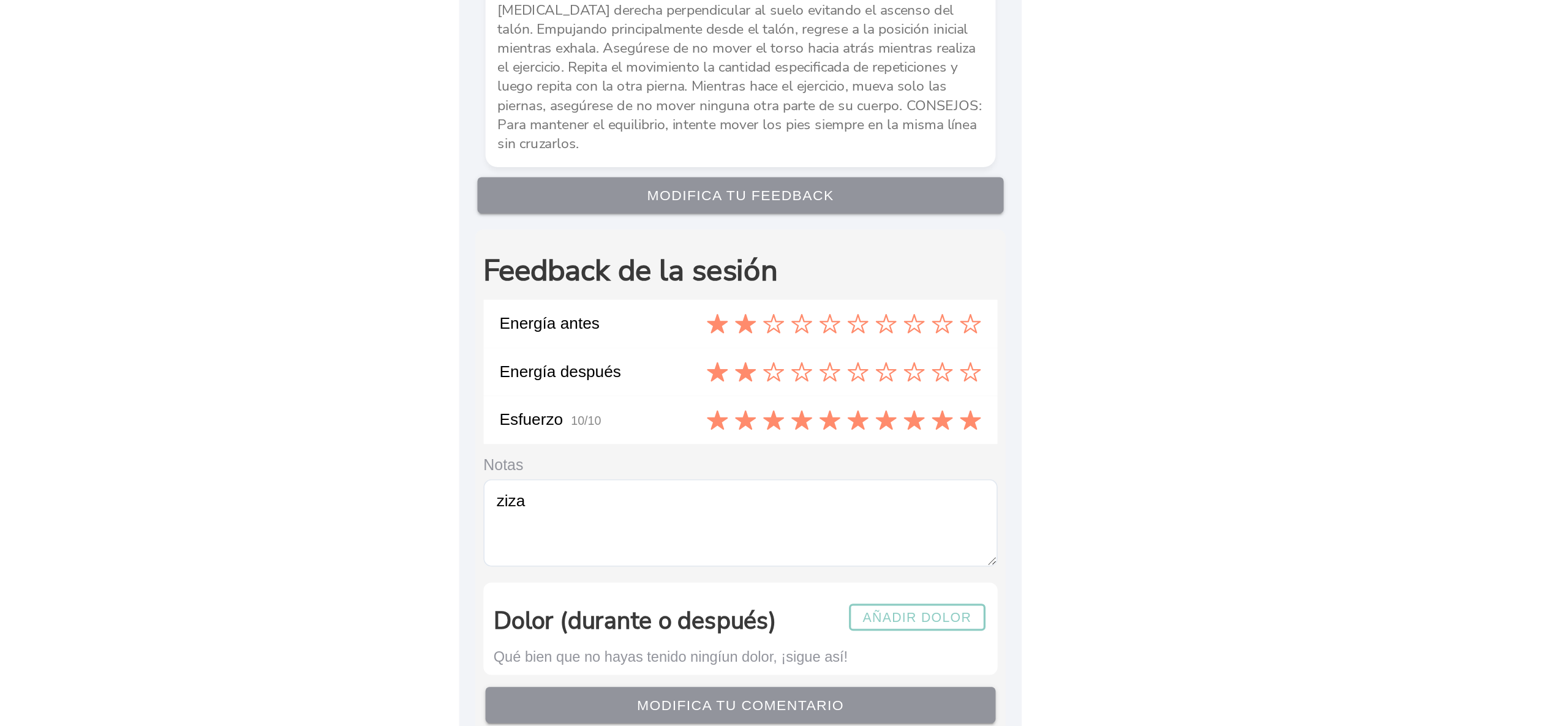
scroll to position [3636, 0]
click at [777, 565] on textarea "ziza" at bounding box center [784, 566] width 314 height 53
click at [0, 0] on slot "Añadir dolor" at bounding box center [0, 0] width 0 height 0
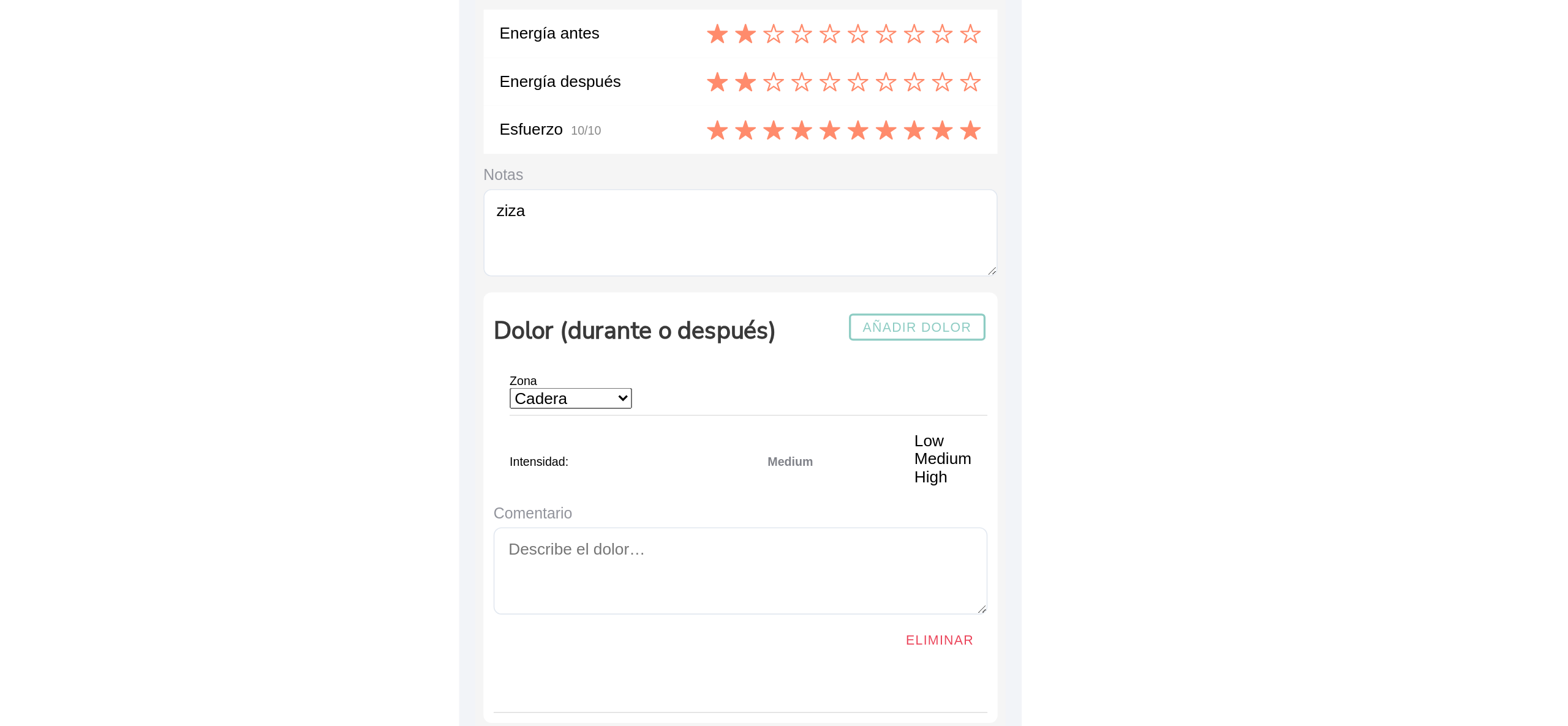
scroll to position [3844, 0]
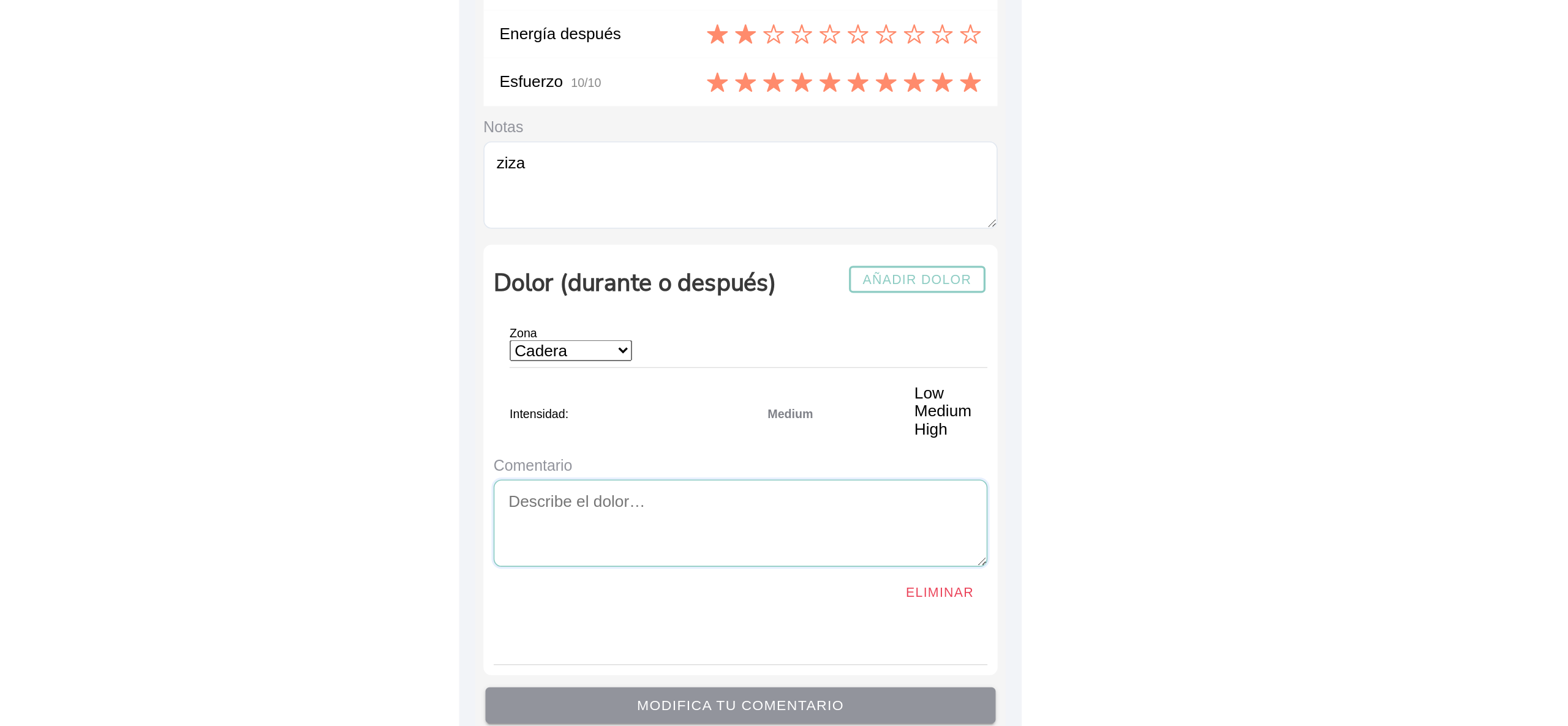
click at [755, 577] on textarea at bounding box center [783, 566] width 301 height 53
click at [800, 614] on div "Eliminar" at bounding box center [783, 610] width 301 height 22
type textarea "gino"
click at [0, 0] on slot "Modifica tu comentario" at bounding box center [0, 0] width 0 height 0
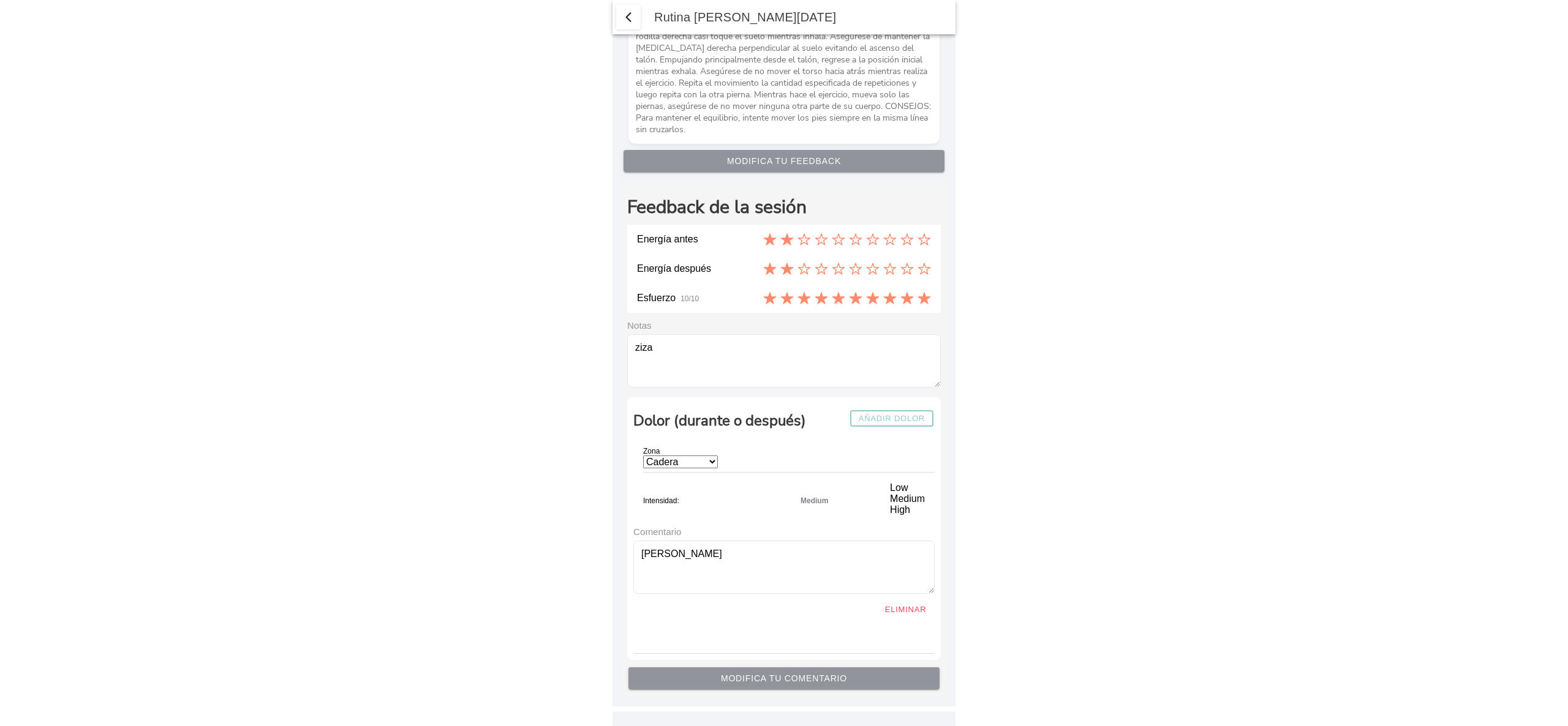
click at [628, 15] on span "button" at bounding box center [628, 16] width 15 height 15
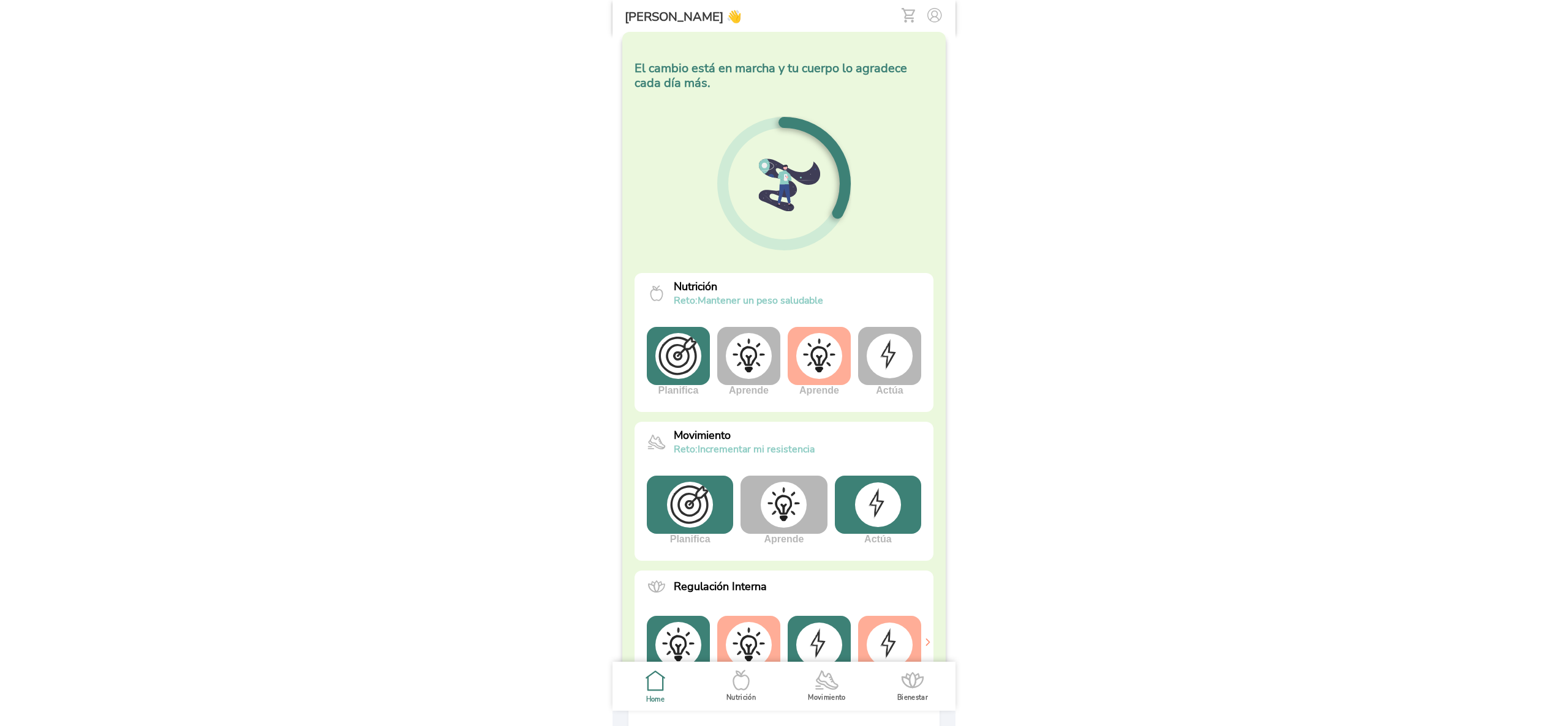
type textarea "ziza"
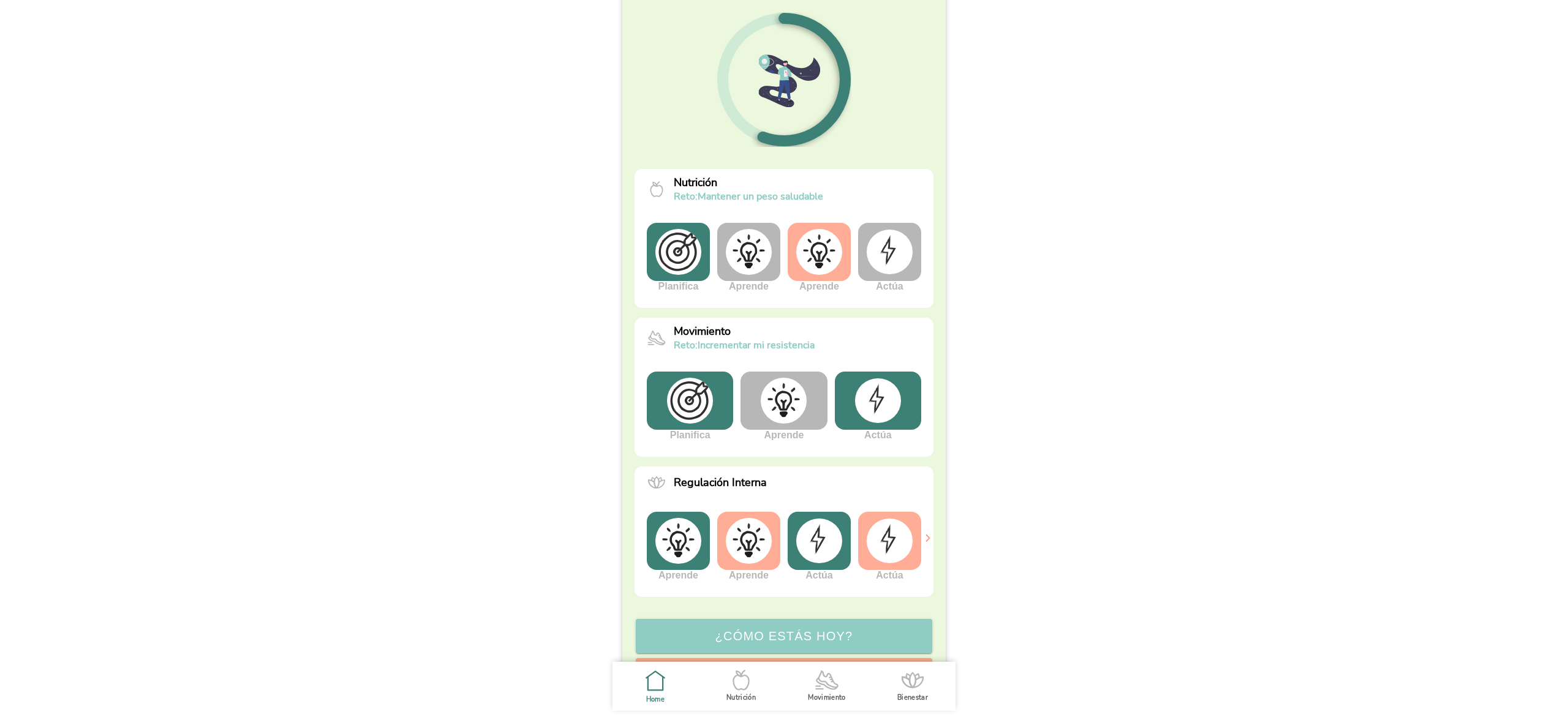
scroll to position [105, 0]
click at [875, 404] on img at bounding box center [878, 399] width 46 height 44
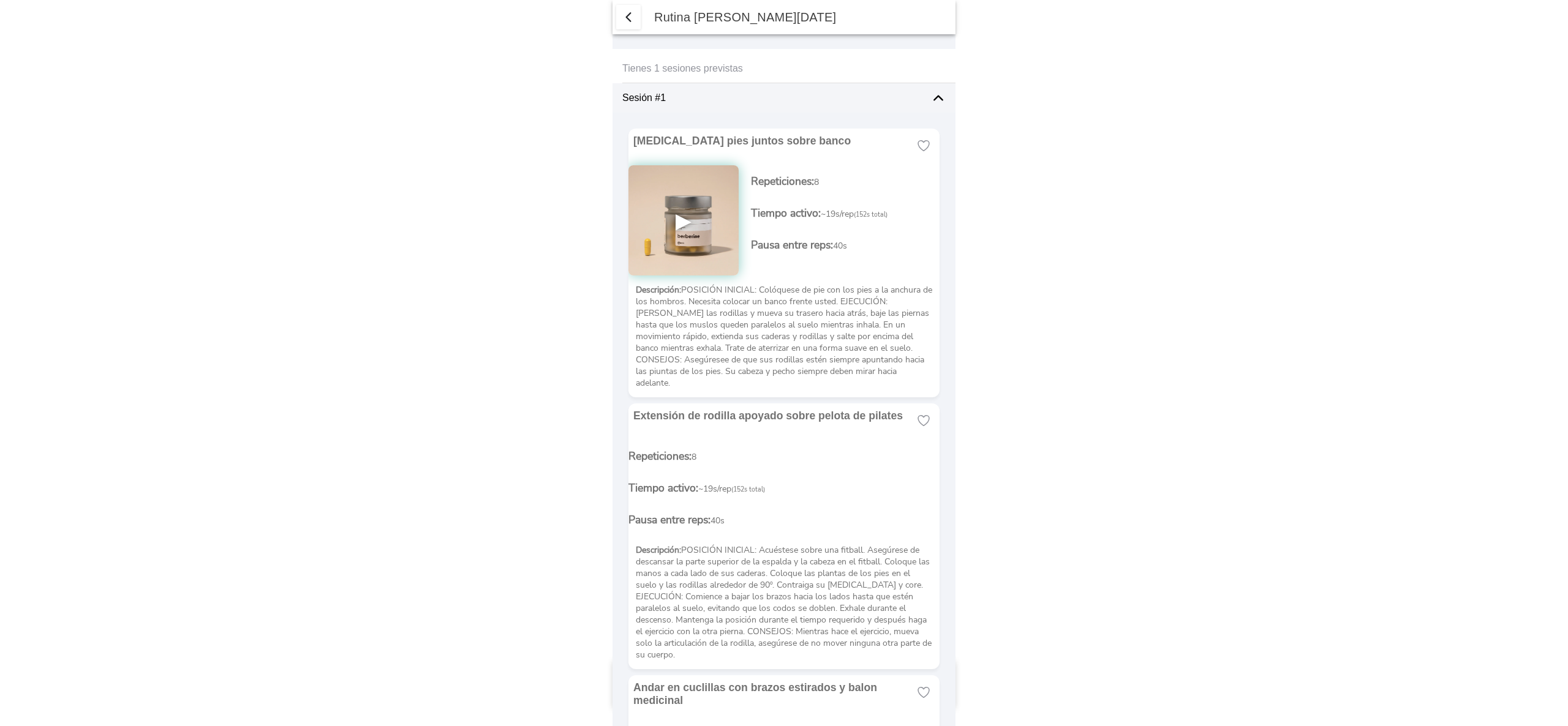
type textarea "ziza"
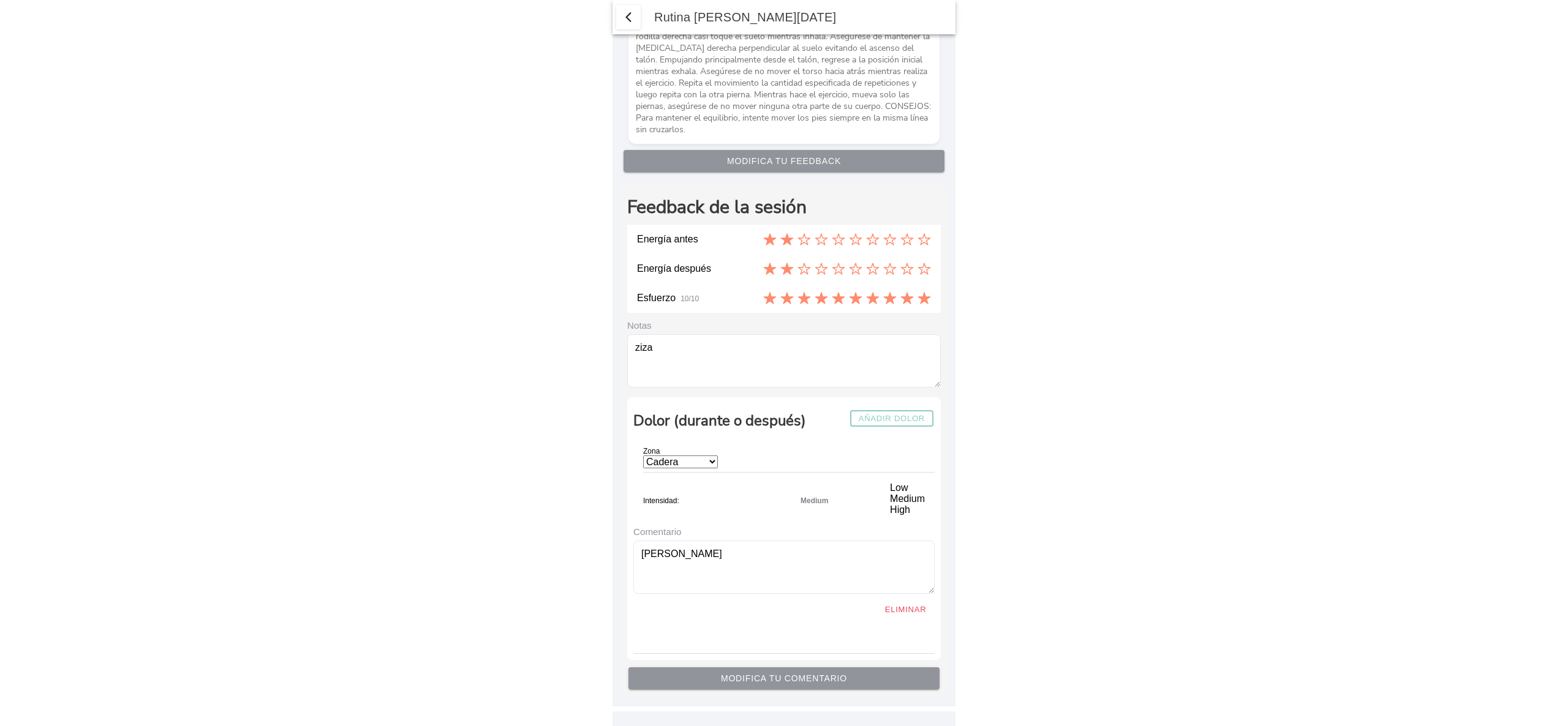
scroll to position [3844, 0]
click at [768, 559] on textarea "gino" at bounding box center [783, 566] width 301 height 53
click at [741, 626] on div at bounding box center [788, 639] width 291 height 29
type textarea "gino hifdhfoinfndk"
click at [633, 29] on div "Rutina de hoy" at bounding box center [783, 17] width 343 height 35
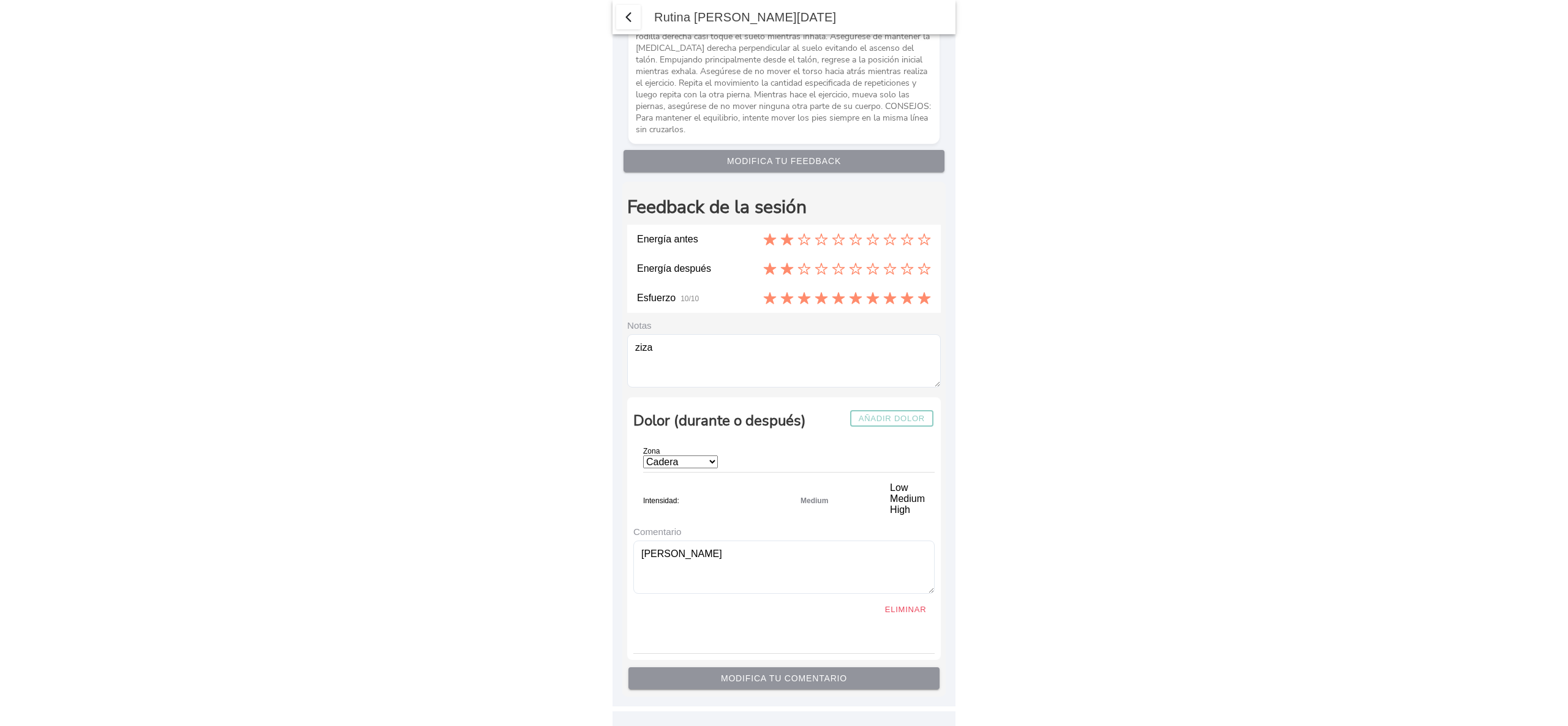
click at [628, 21] on span "button" at bounding box center [628, 16] width 15 height 15
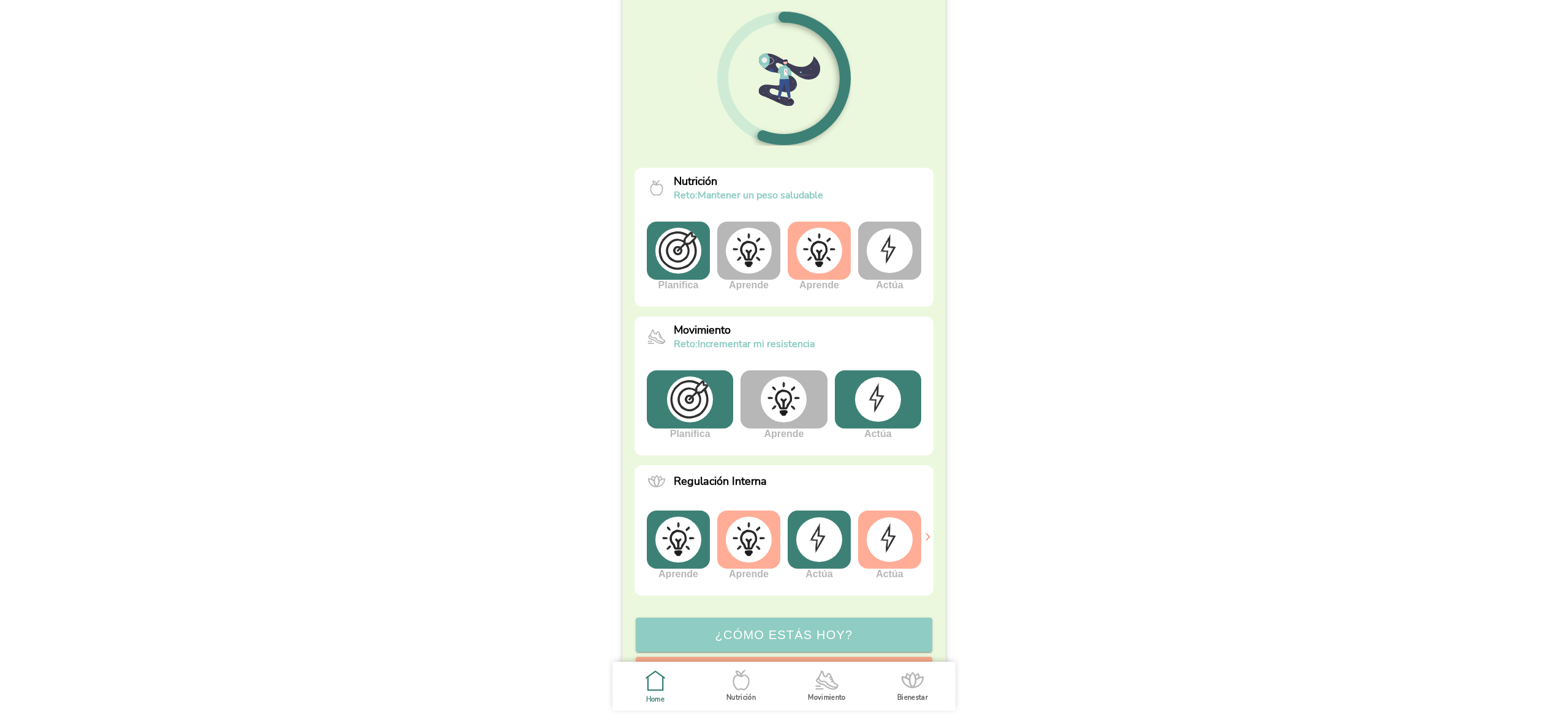
type textarea "ziza"
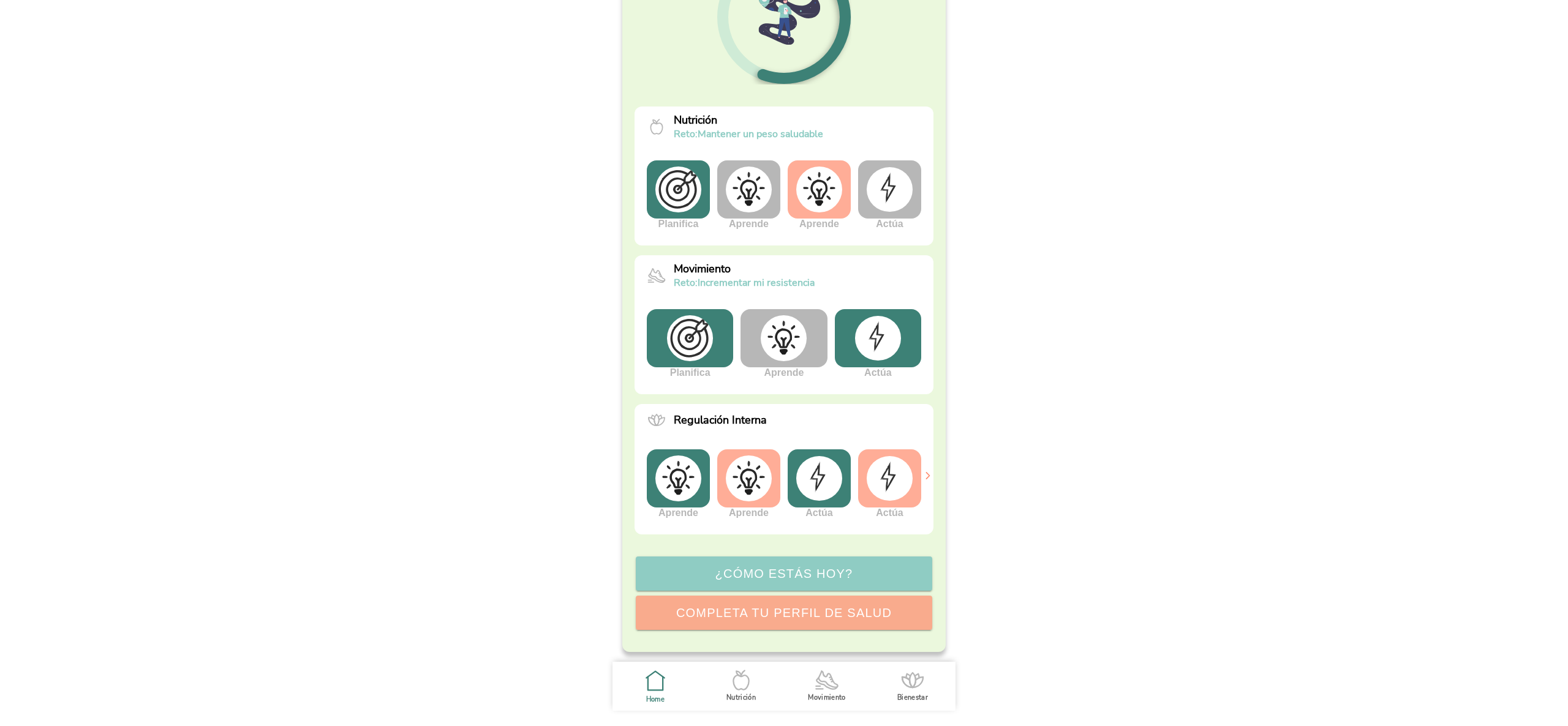
click at [878, 338] on img at bounding box center [878, 337] width 46 height 44
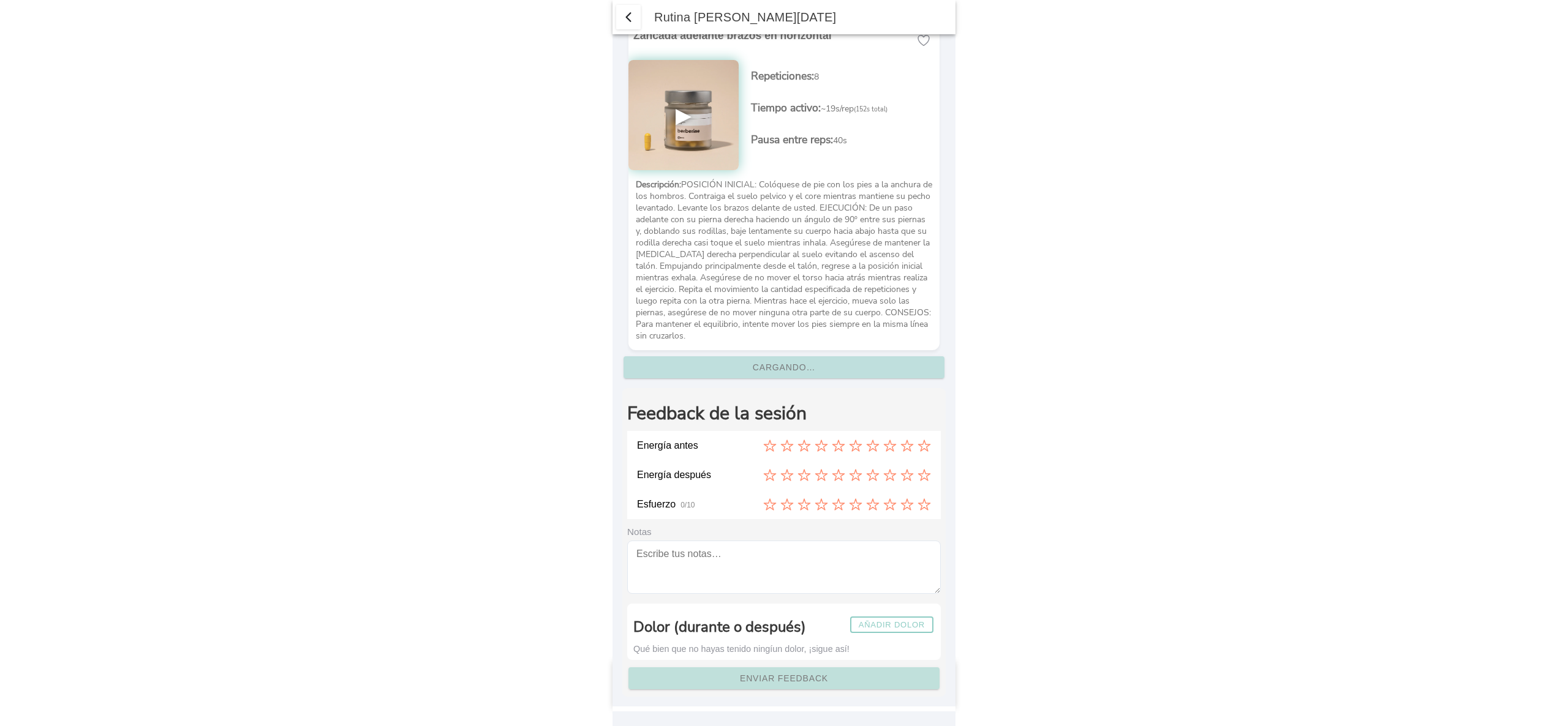
type textarea "ziza"
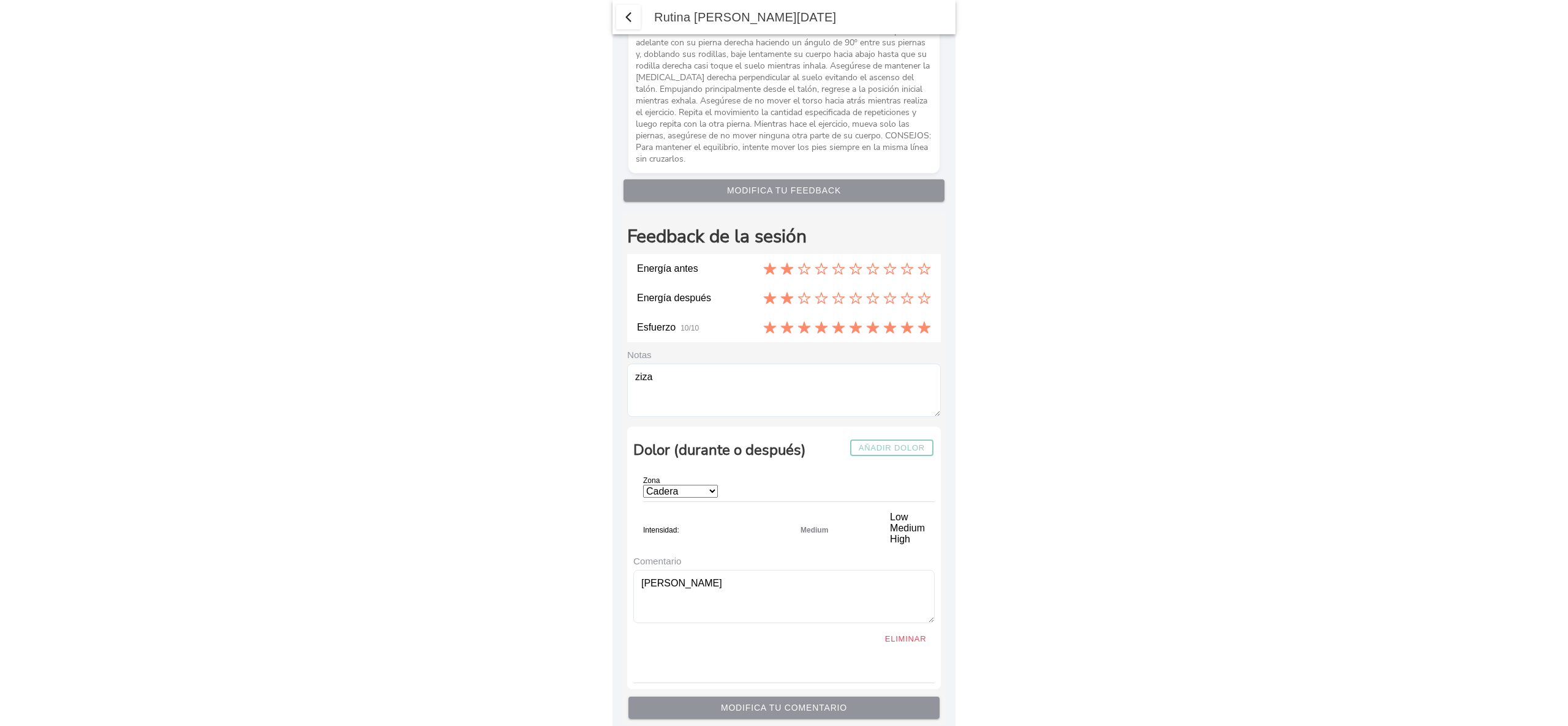
scroll to position [3844, 0]
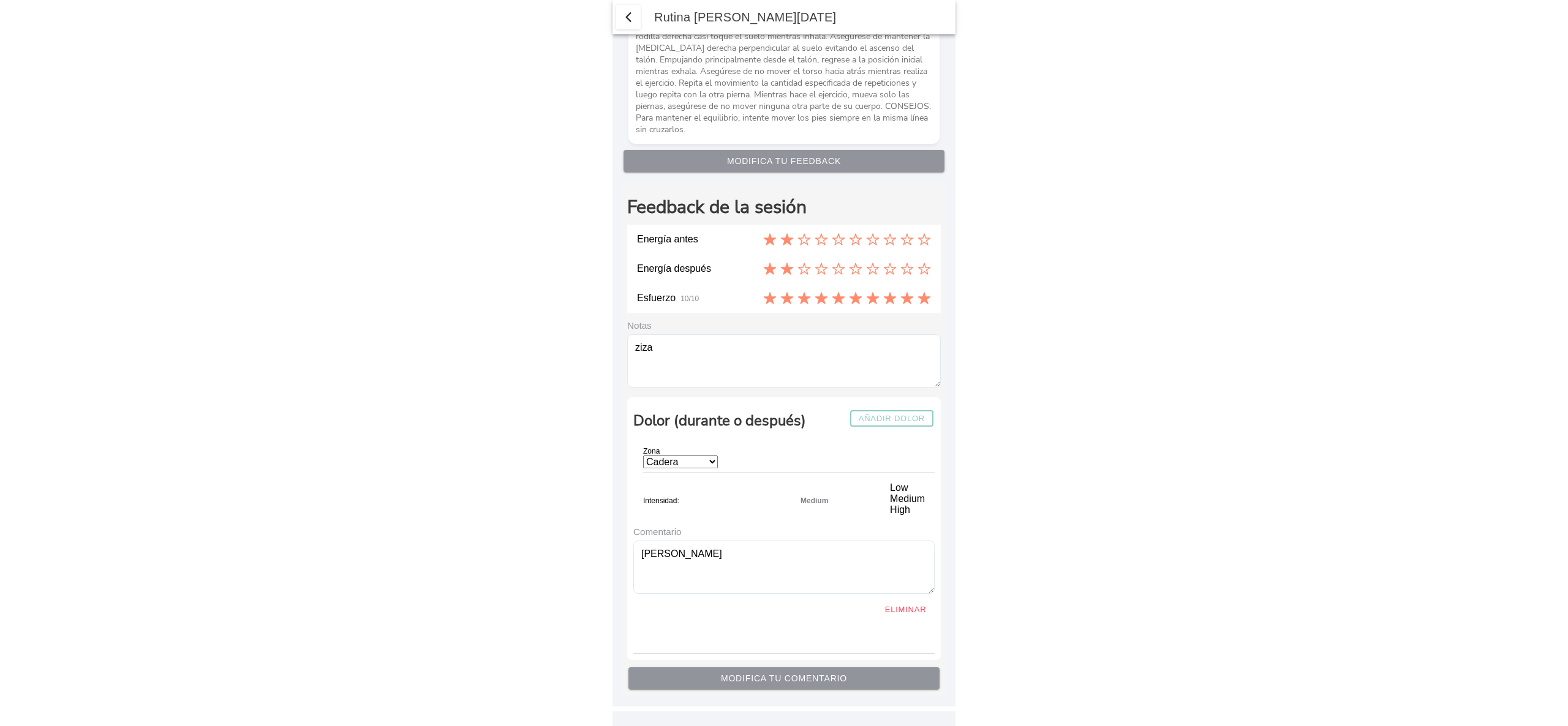
click at [0, 0] on slot "Modifica tu feedback" at bounding box center [0, 0] width 0 height 0
click at [797, 241] on icon at bounding box center [804, 239] width 14 height 14
click at [768, 154] on button "Modifica tu feedback" at bounding box center [784, 160] width 321 height 22
click at [797, 238] on icon at bounding box center [804, 239] width 14 height 14
click at [811, 168] on button "Modifica tu feedback" at bounding box center [784, 160] width 321 height 22
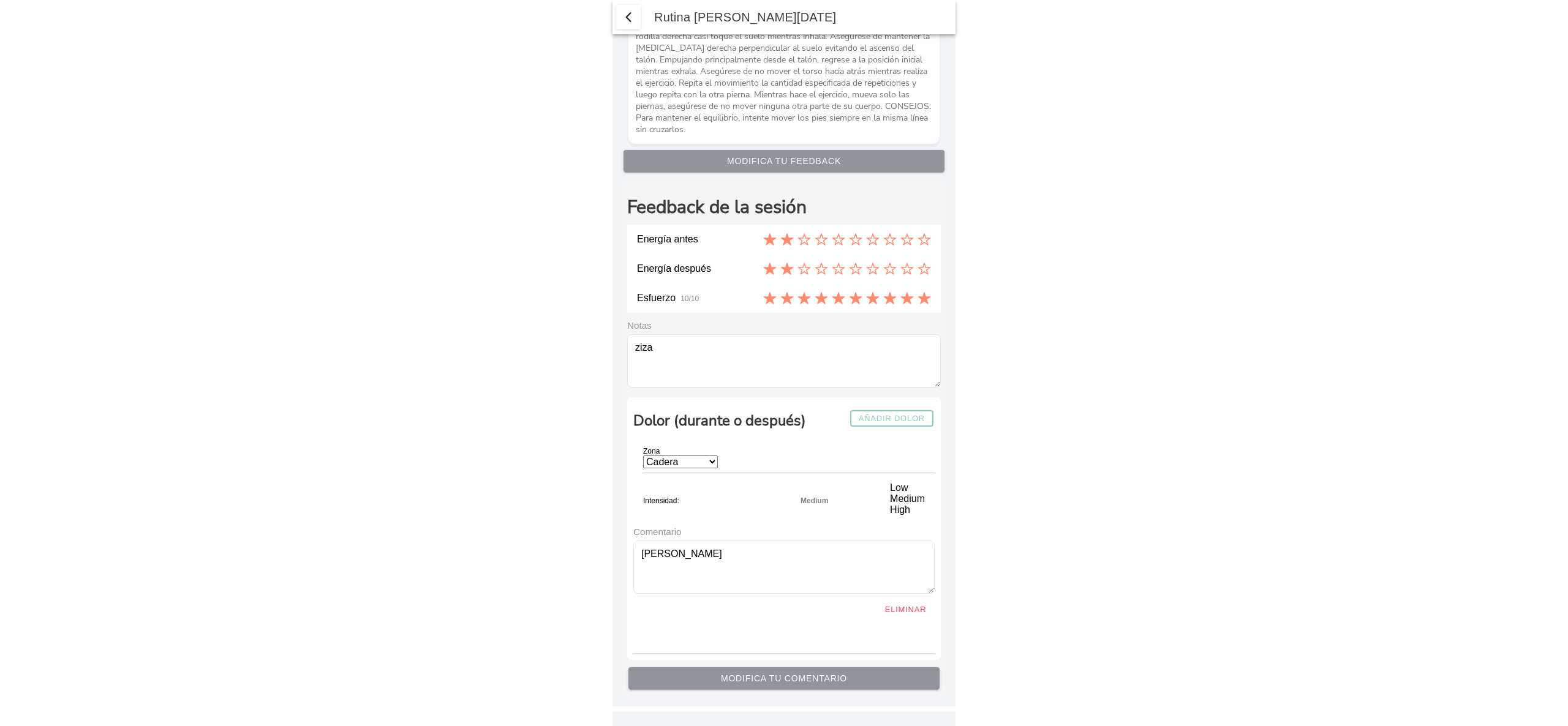
click at [0, 0] on slot "Añadir dolor" at bounding box center [0, 0] width 0 height 0
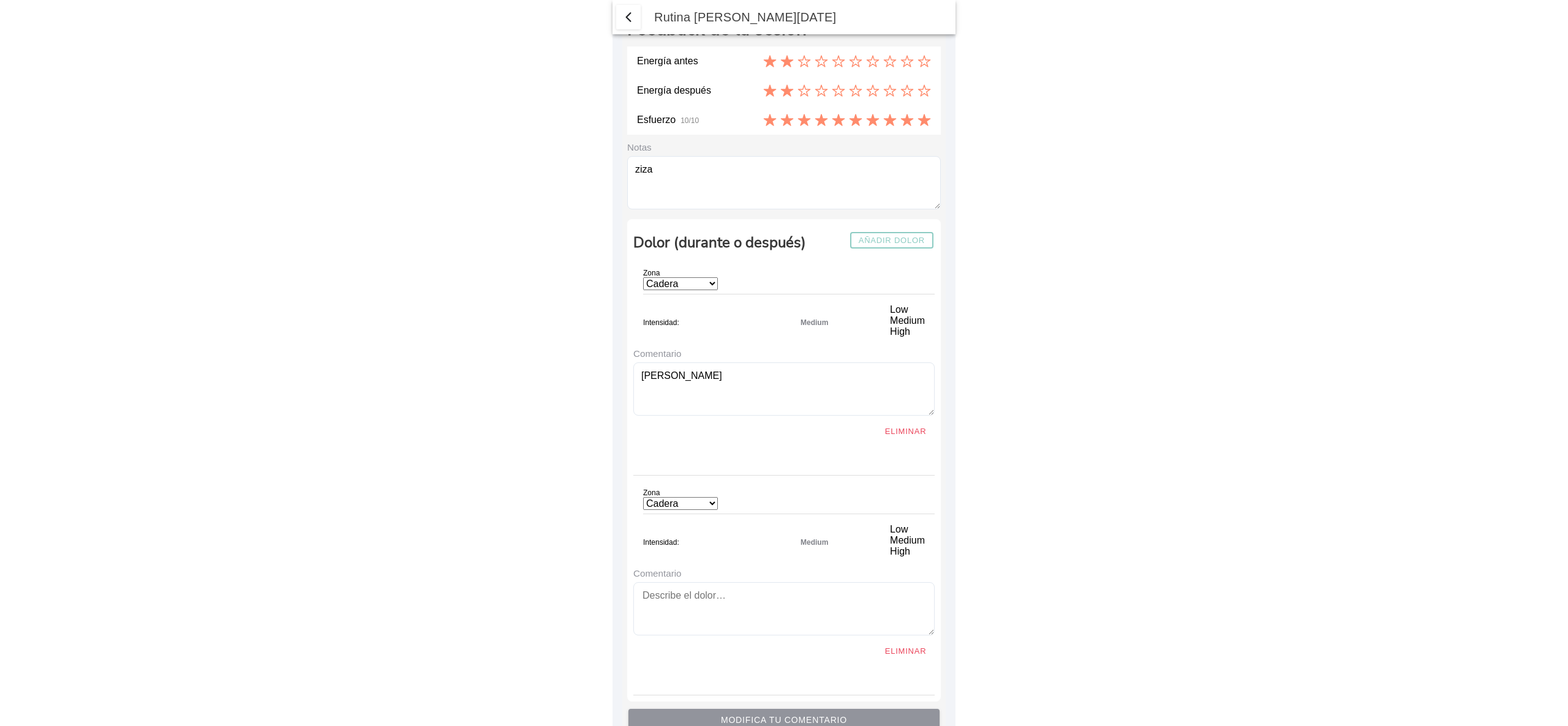
scroll to position [4065, 0]
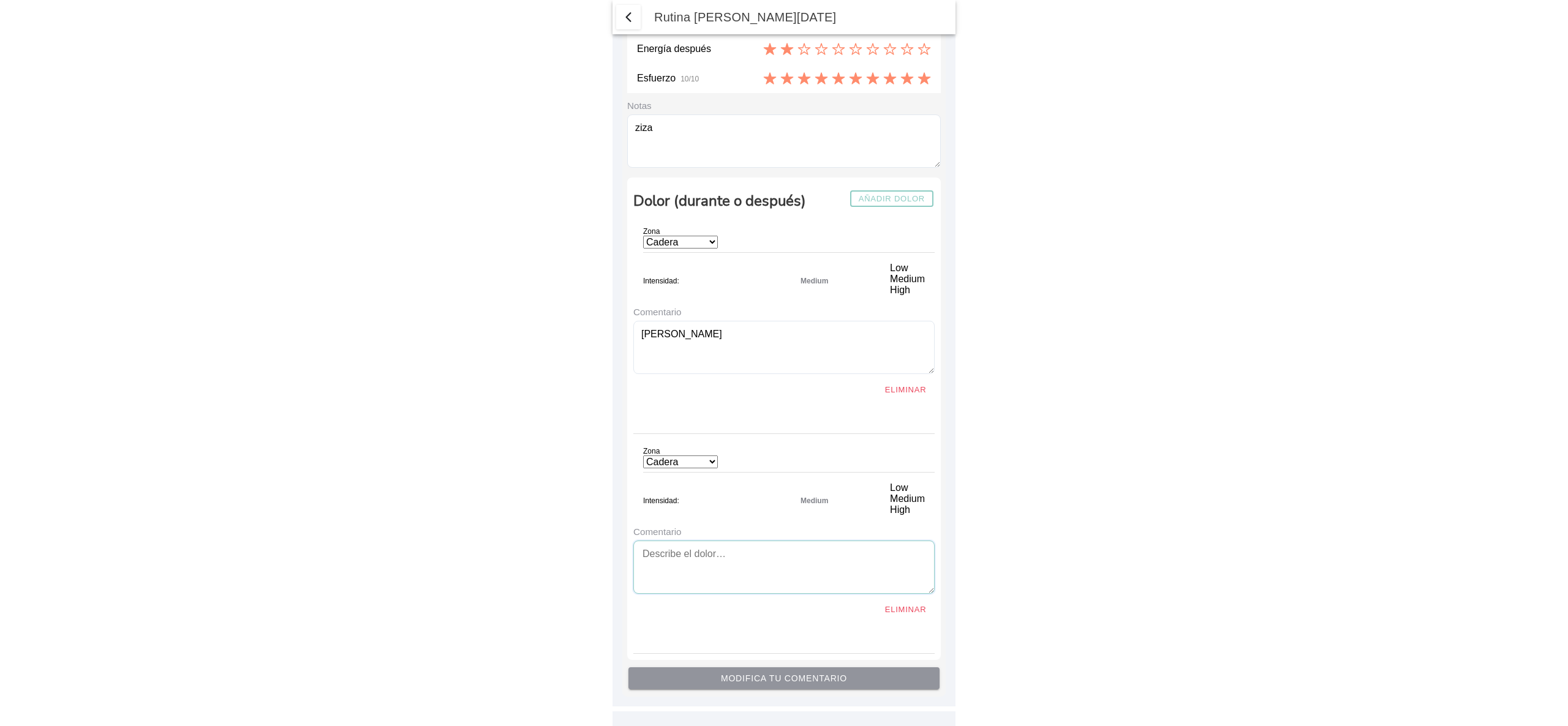
click at [733, 564] on textarea at bounding box center [783, 566] width 301 height 53
click at [820, 610] on div "Eliminar" at bounding box center [783, 610] width 301 height 22
click at [838, 616] on div "Eliminar" at bounding box center [783, 610] width 301 height 22
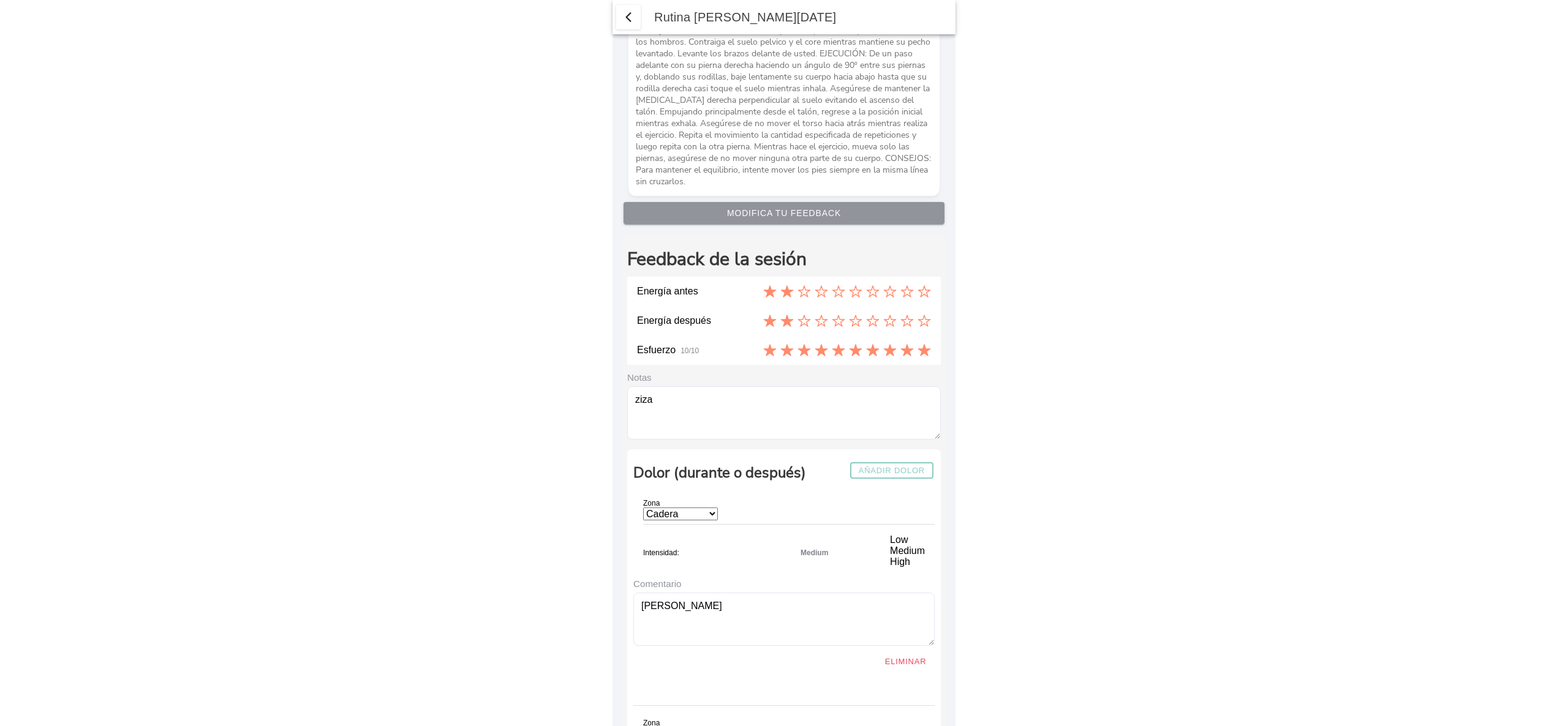
scroll to position [3612, 0]
click at [0, 0] on slot "Modifica tu feedback" at bounding box center [0, 0] width 0 height 0
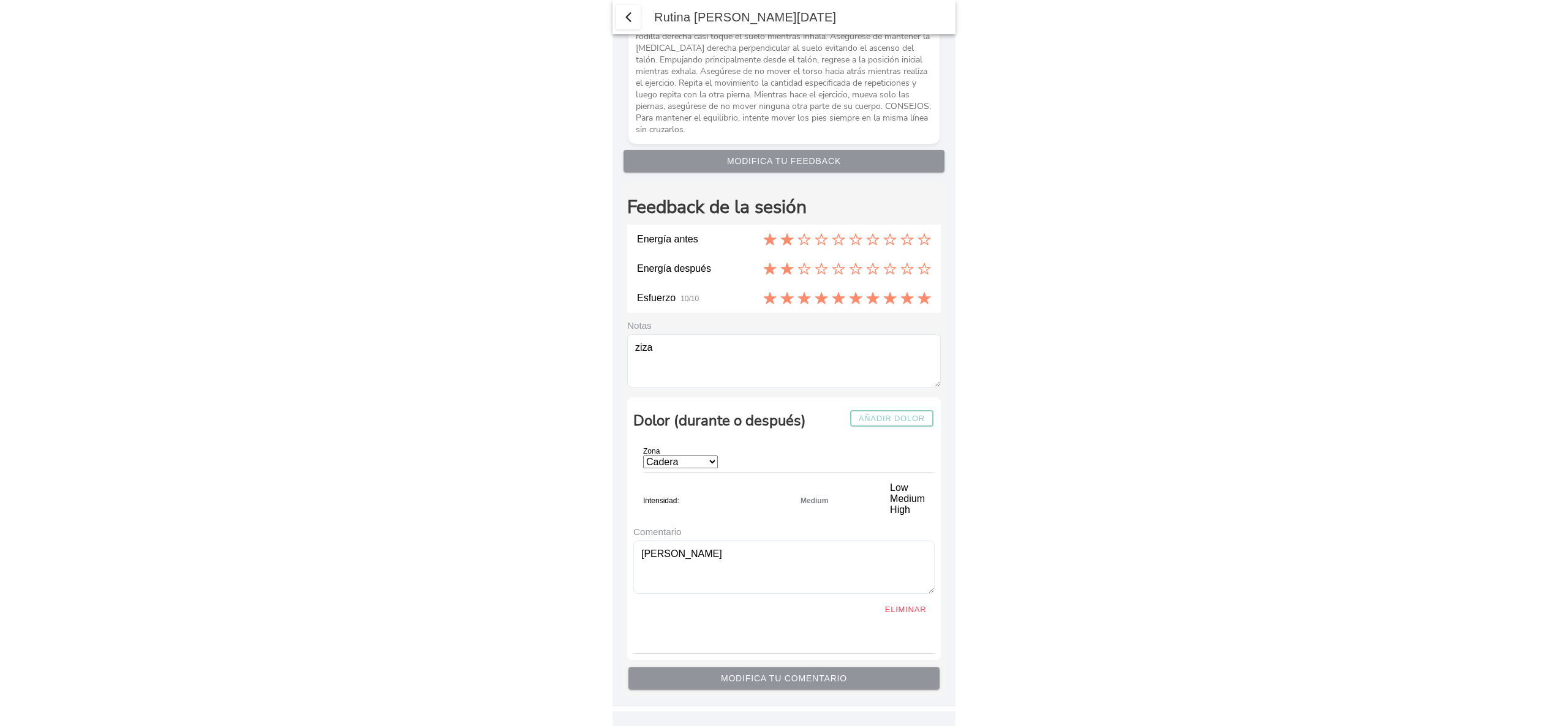
scroll to position [3844, 0]
click at [633, 22] on span "button" at bounding box center [628, 16] width 15 height 15
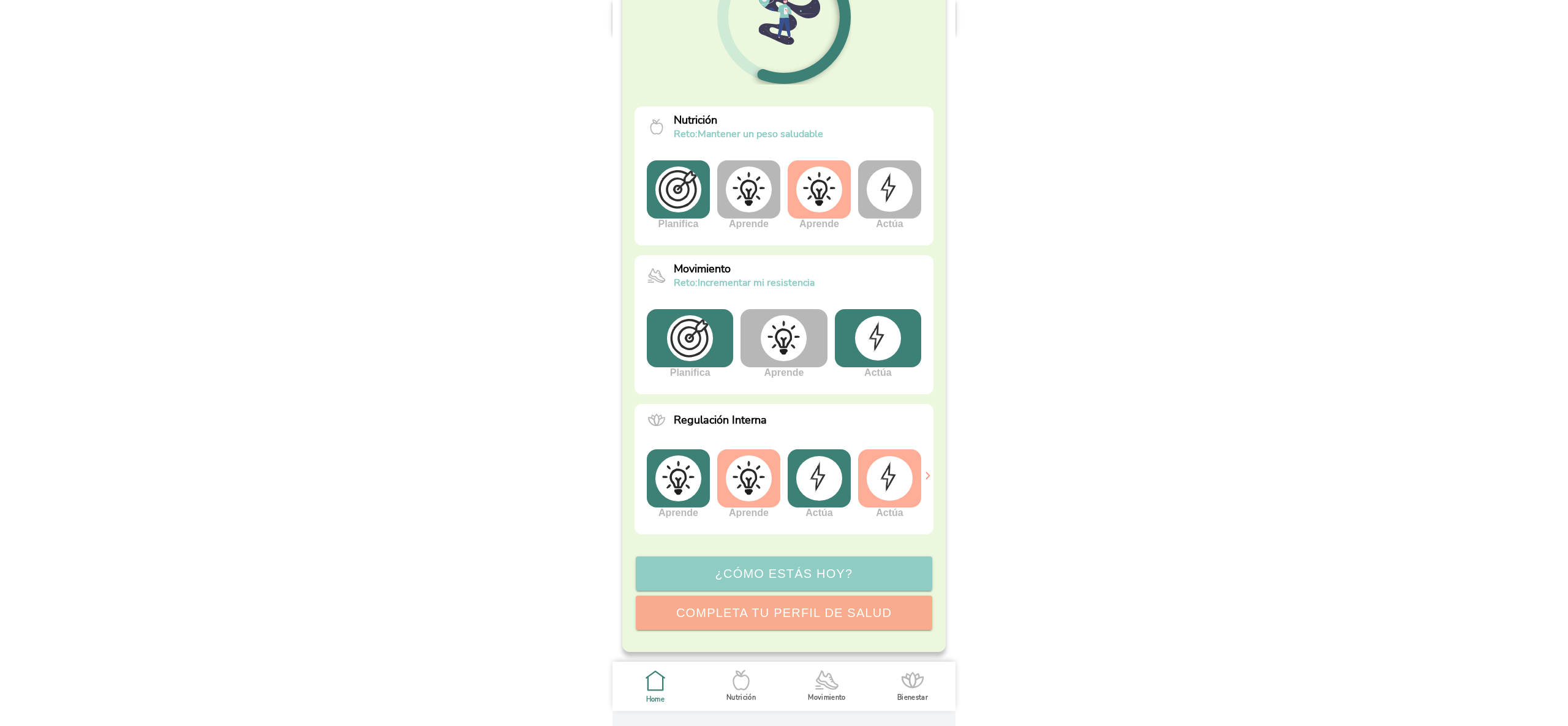
scroll to position [3636, 0]
click at [745, 174] on img at bounding box center [748, 189] width 46 height 46
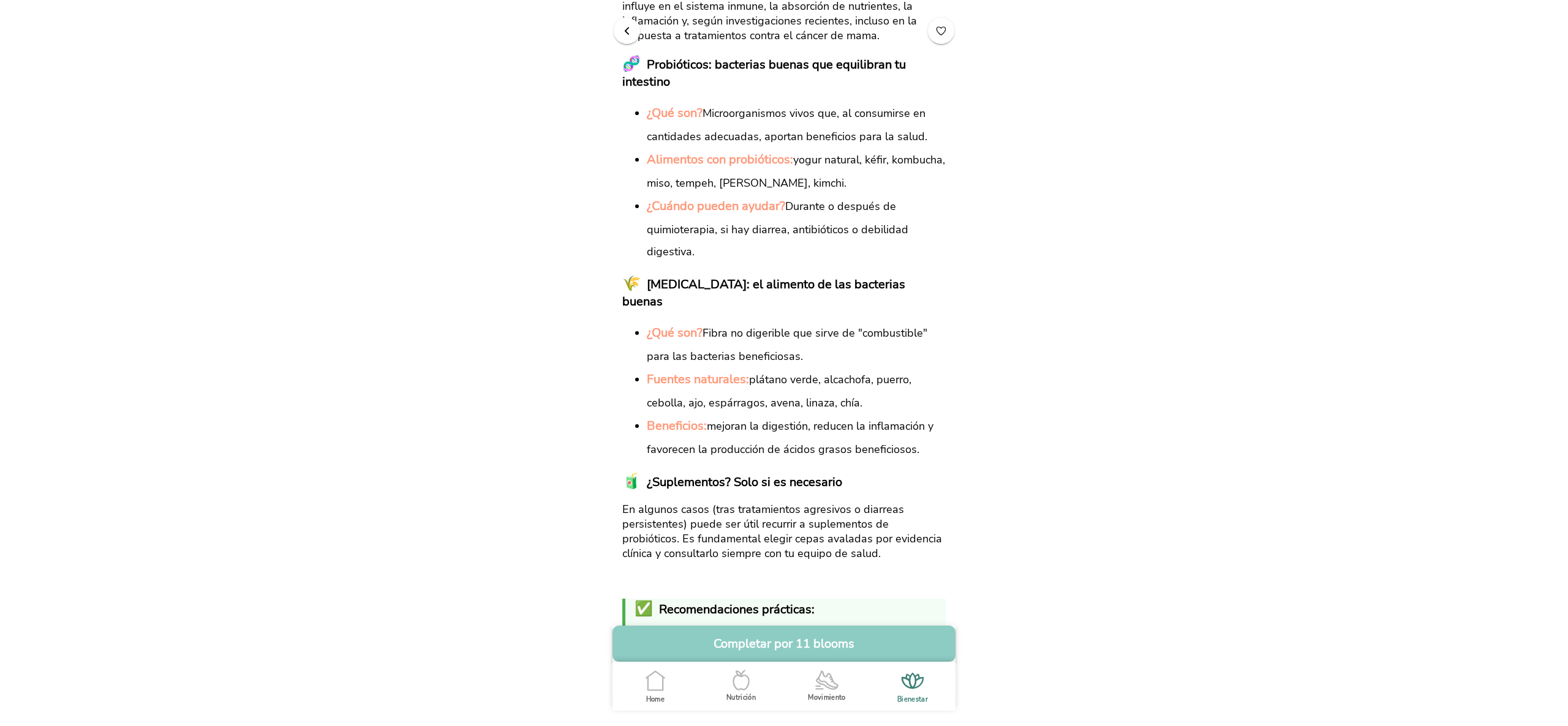
scroll to position [963, 0]
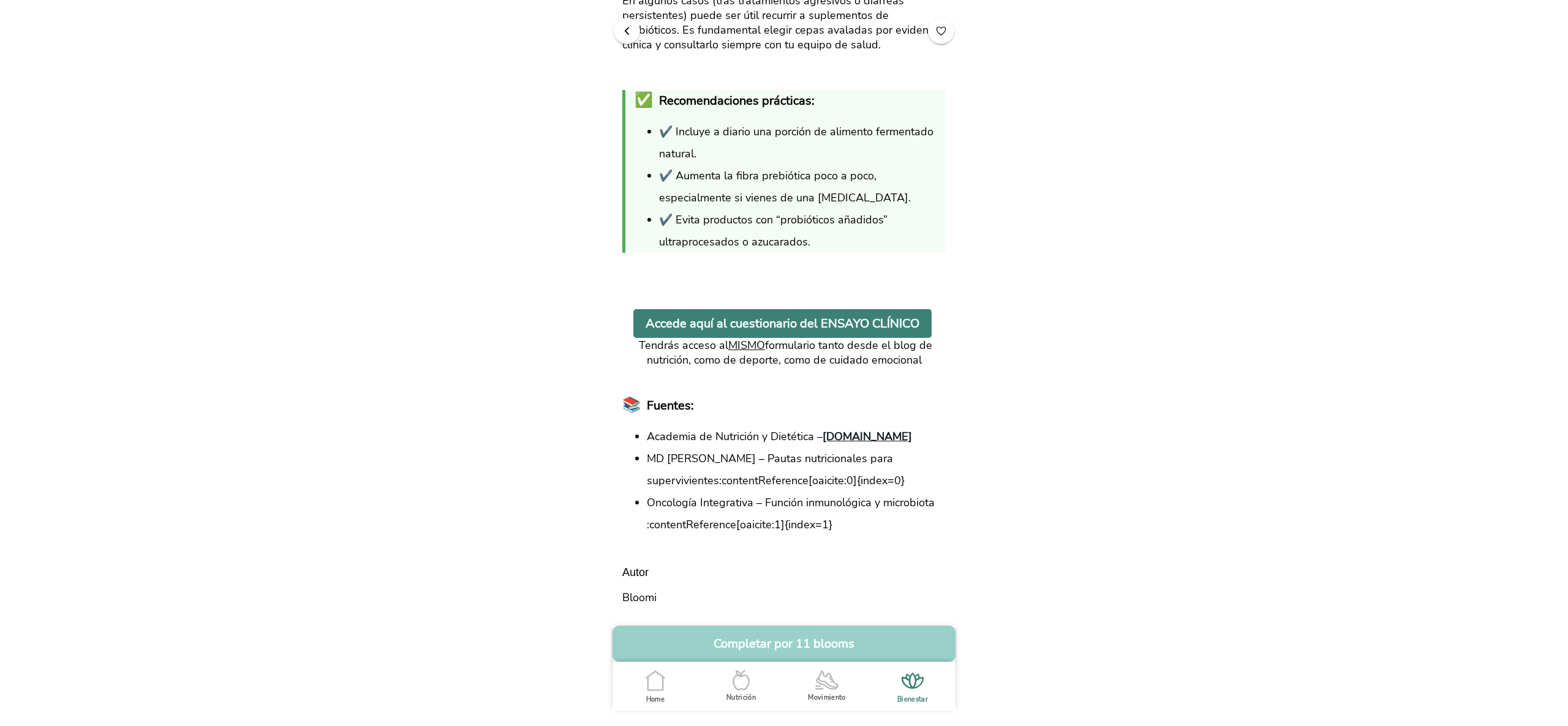
click at [792, 653] on button "Completar por 11 blooms" at bounding box center [783, 644] width 343 height 36
click at [621, 33] on span "button" at bounding box center [626, 29] width 11 height 11
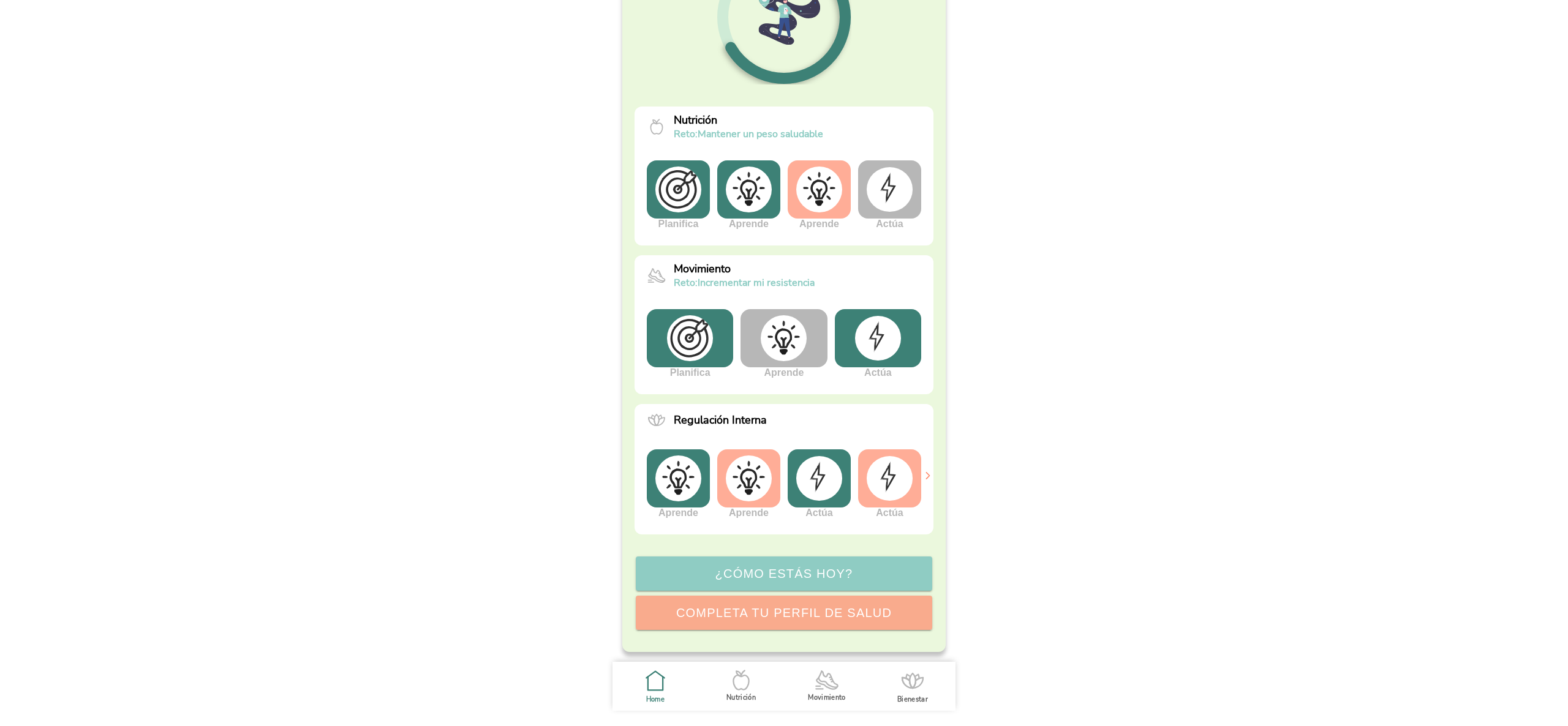
click at [872, 340] on img at bounding box center [878, 337] width 46 height 44
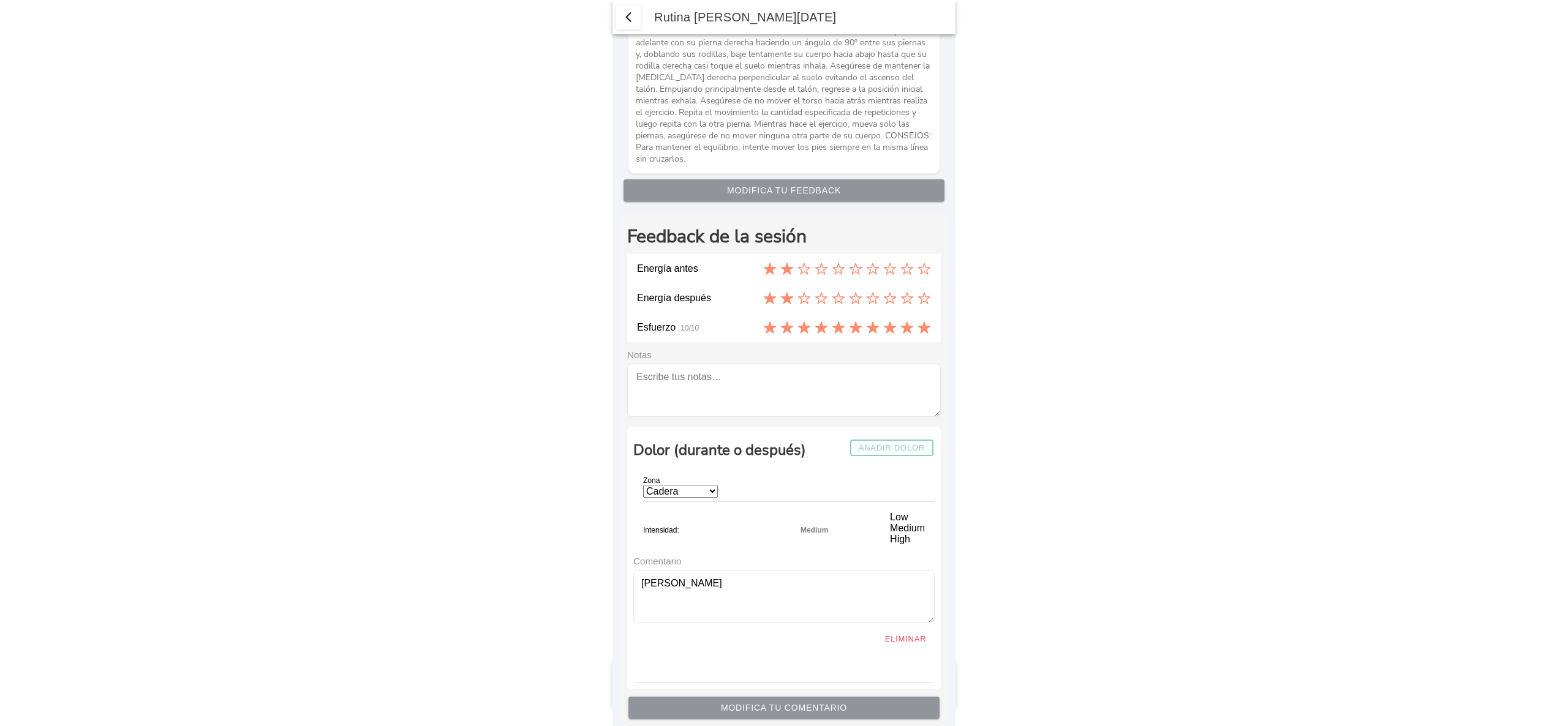
type textarea "ziza"
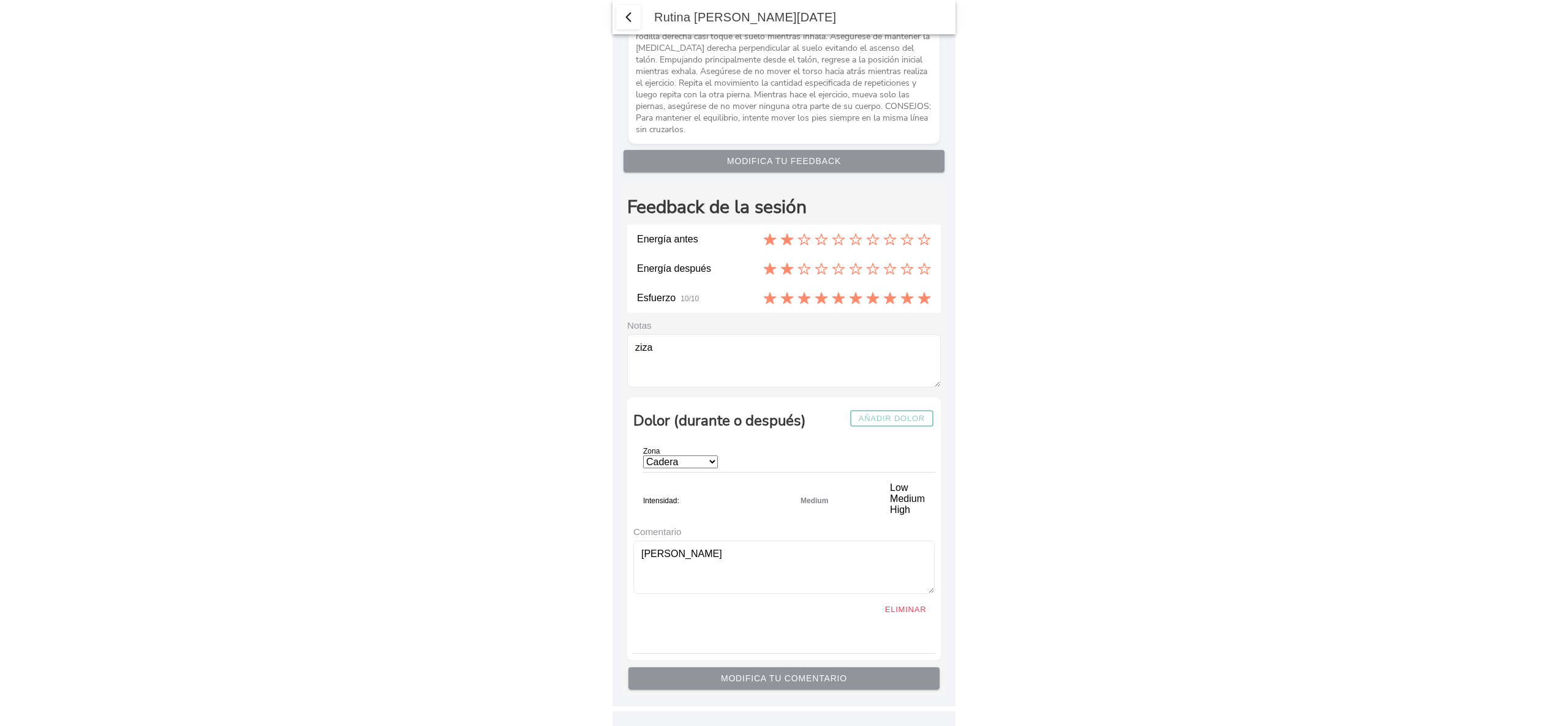
click at [690, 683] on span "Modifica tu comentario" at bounding box center [783, 678] width 292 height 9
